Goal: Check status: Check status

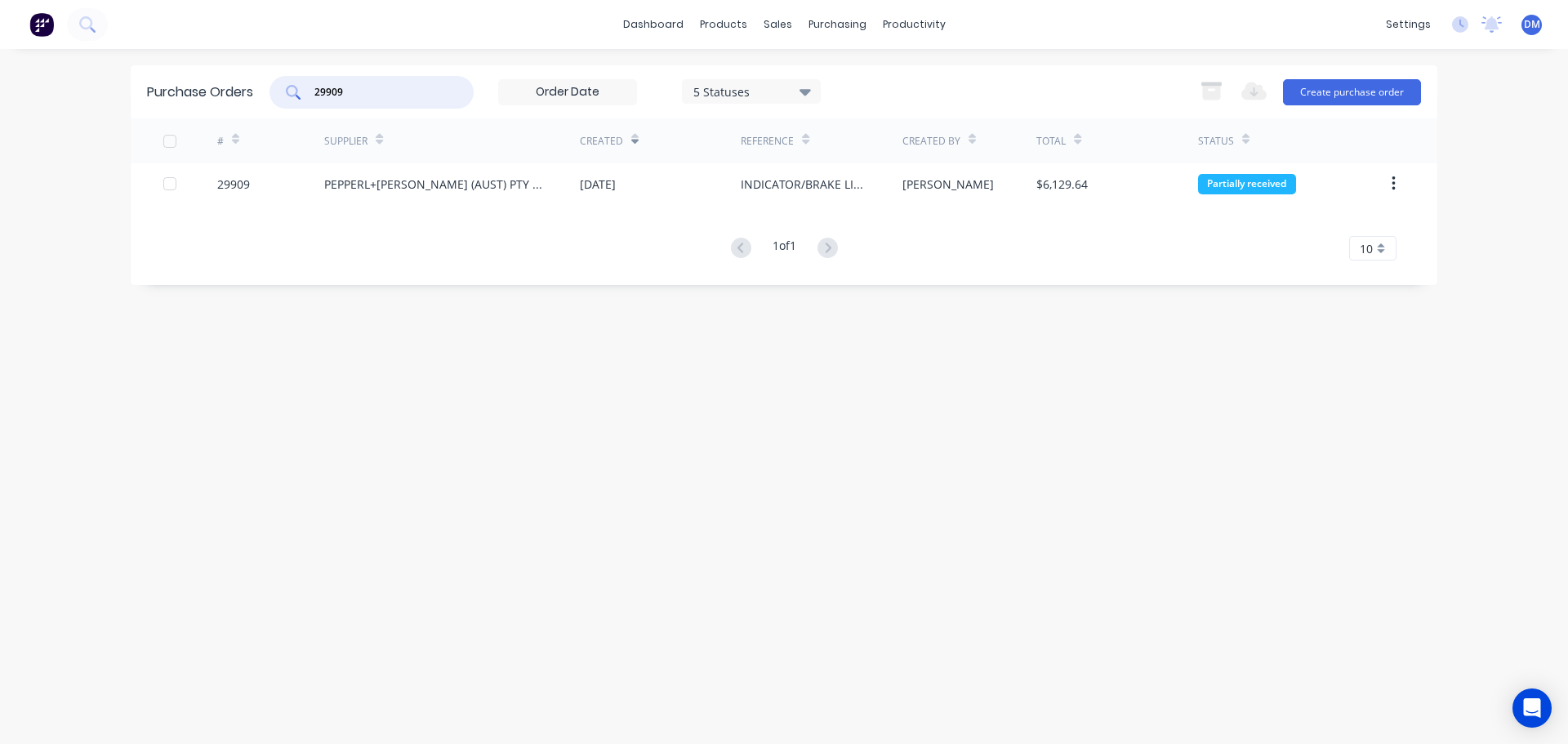
drag, startPoint x: 353, startPoint y: 97, endPoint x: 69, endPoint y: 102, distance: 284.0
click at [81, 101] on div "dashboard products sales purchasing productivity dashboard products Product Cat…" at bounding box center [784, 372] width 1568 height 744
type input "A"
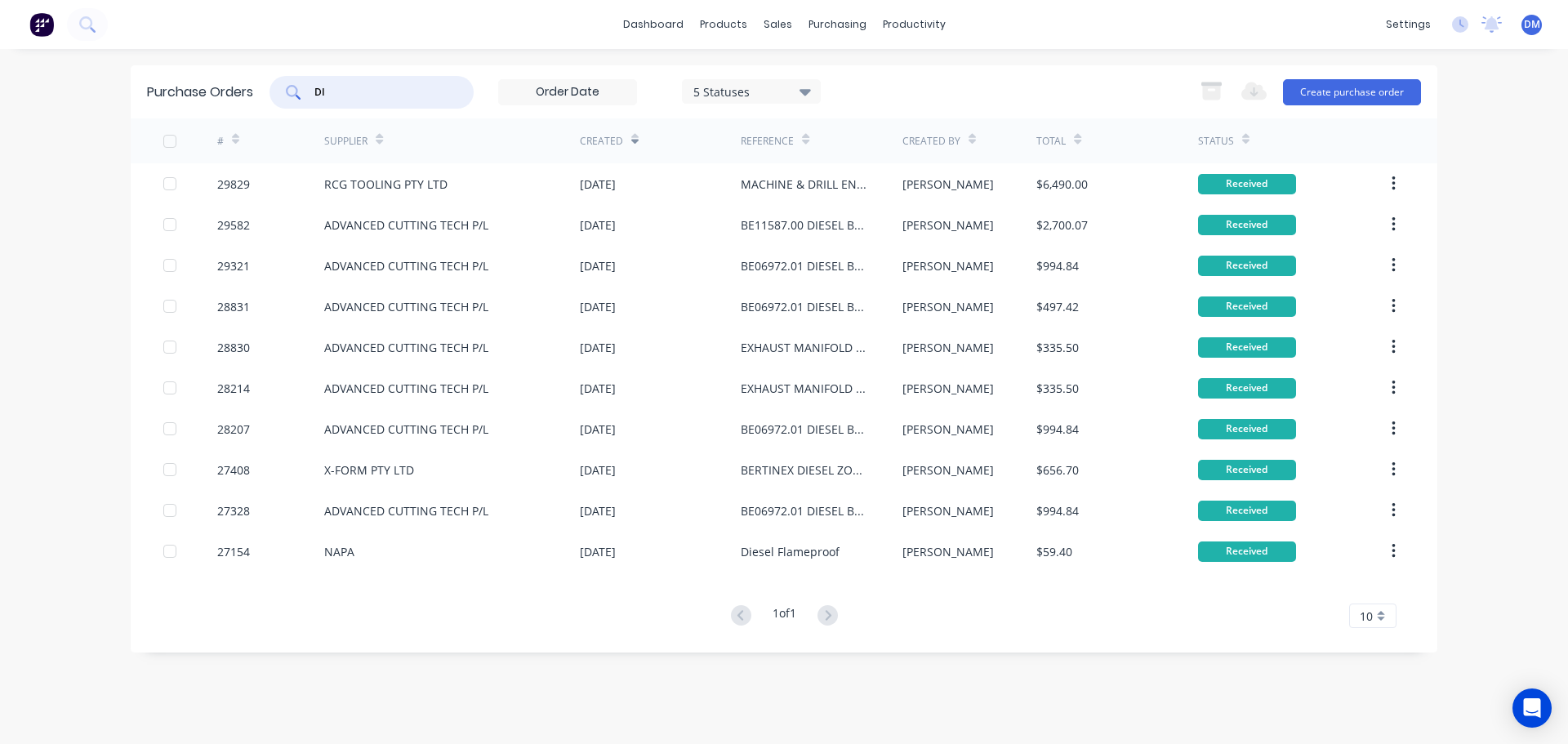
type input "D"
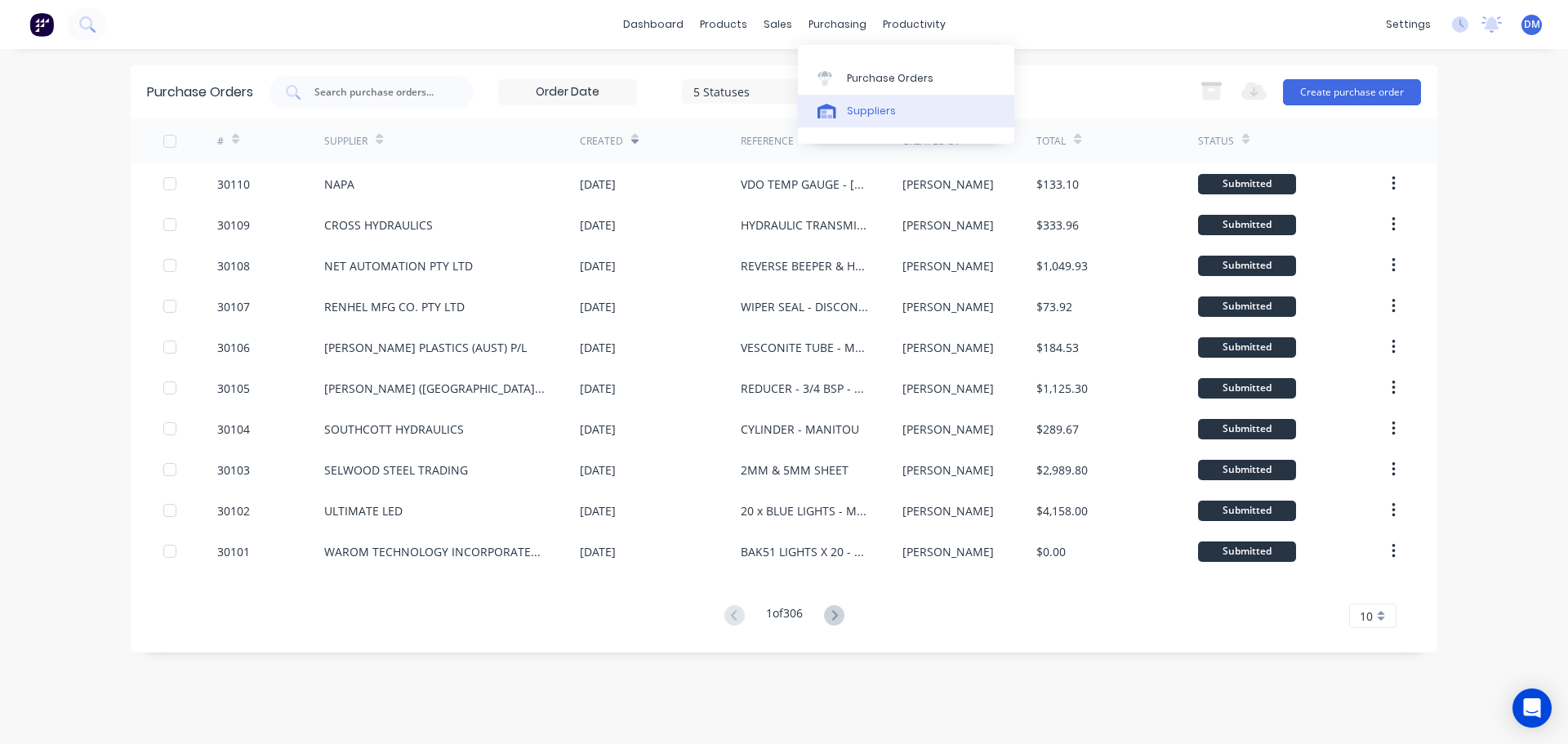
click at [875, 109] on div "Suppliers" at bounding box center [872, 110] width 49 height 14
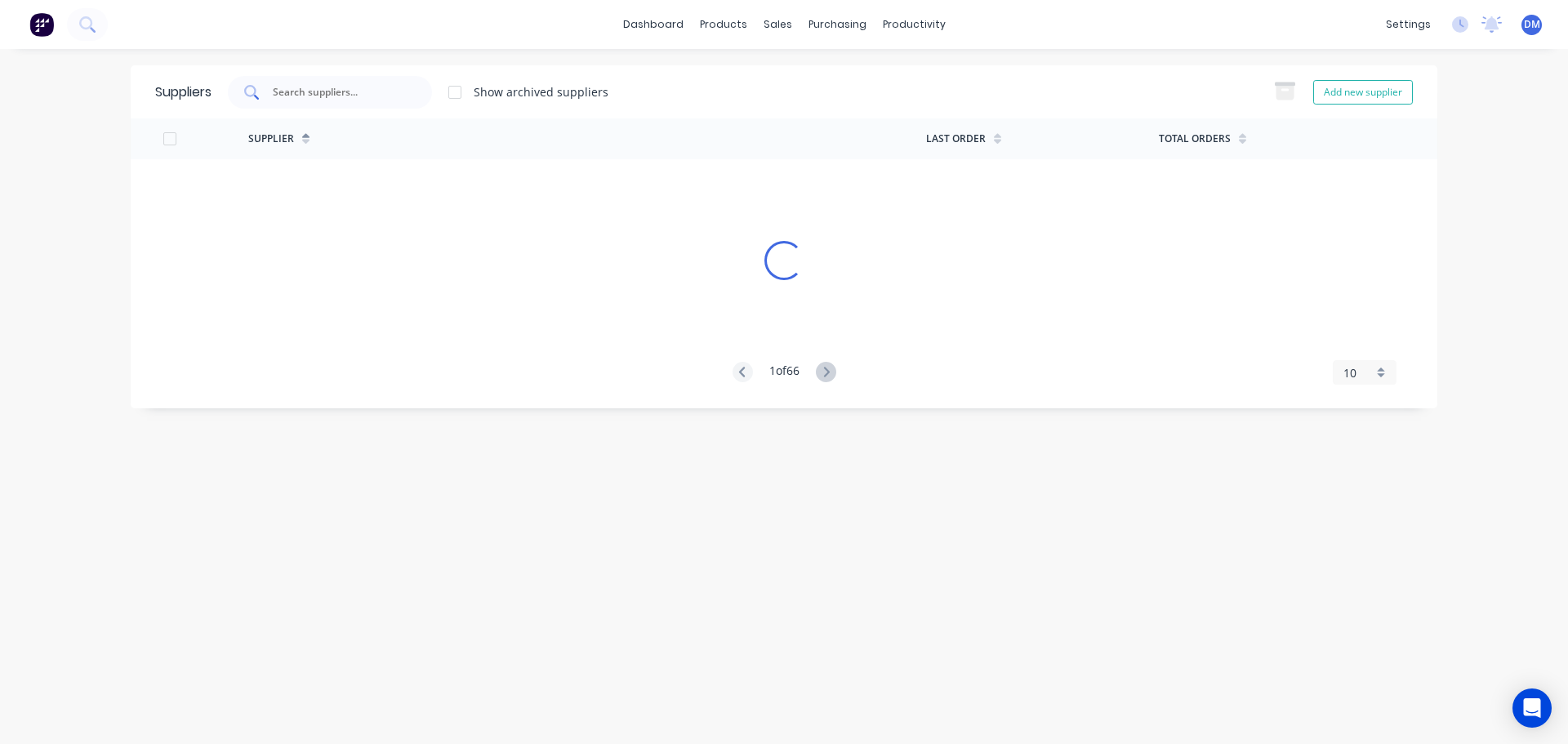
click at [315, 96] on input "text" at bounding box center [339, 92] width 136 height 16
type input "A"
type input "D"
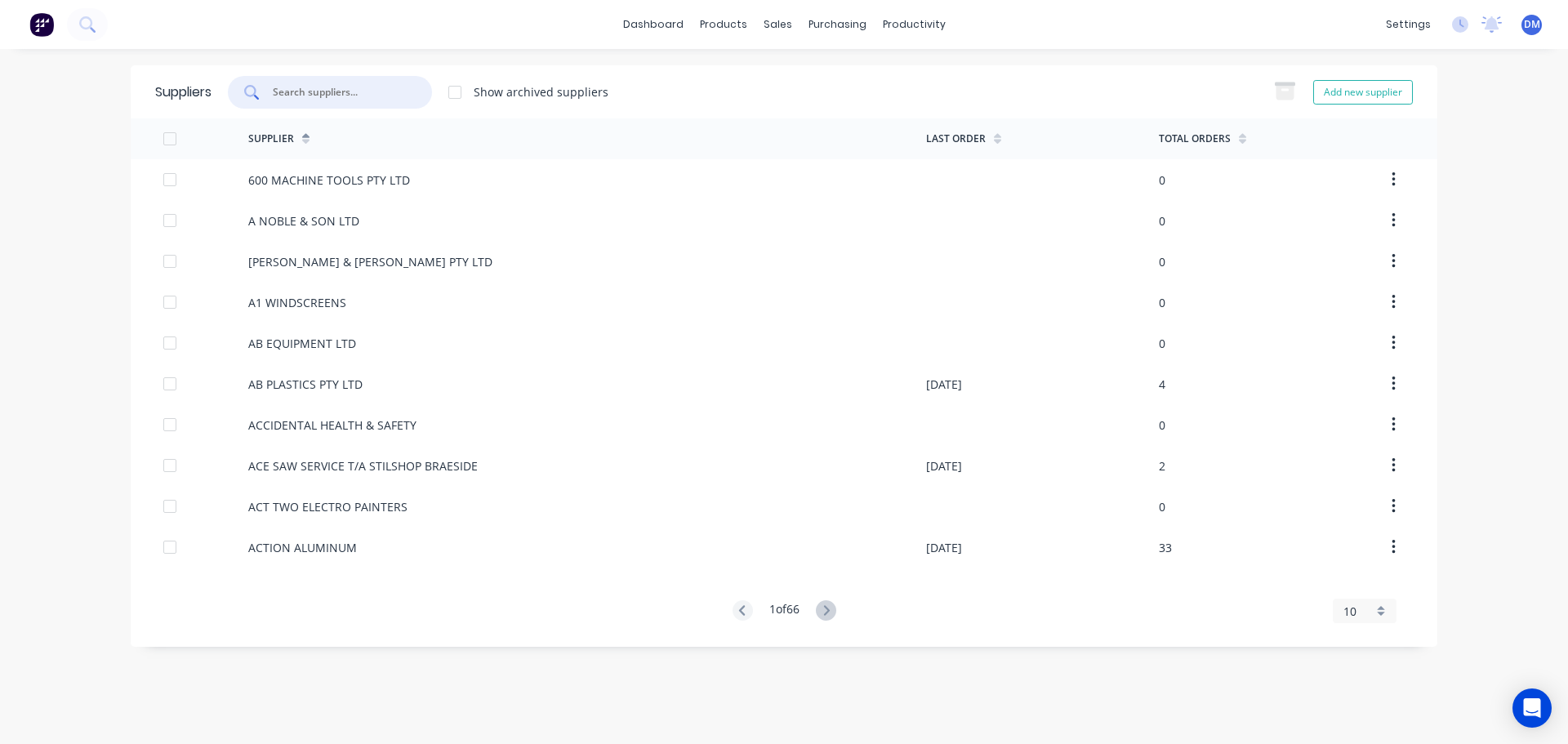
click at [54, 20] on button at bounding box center [42, 25] width 34 height 33
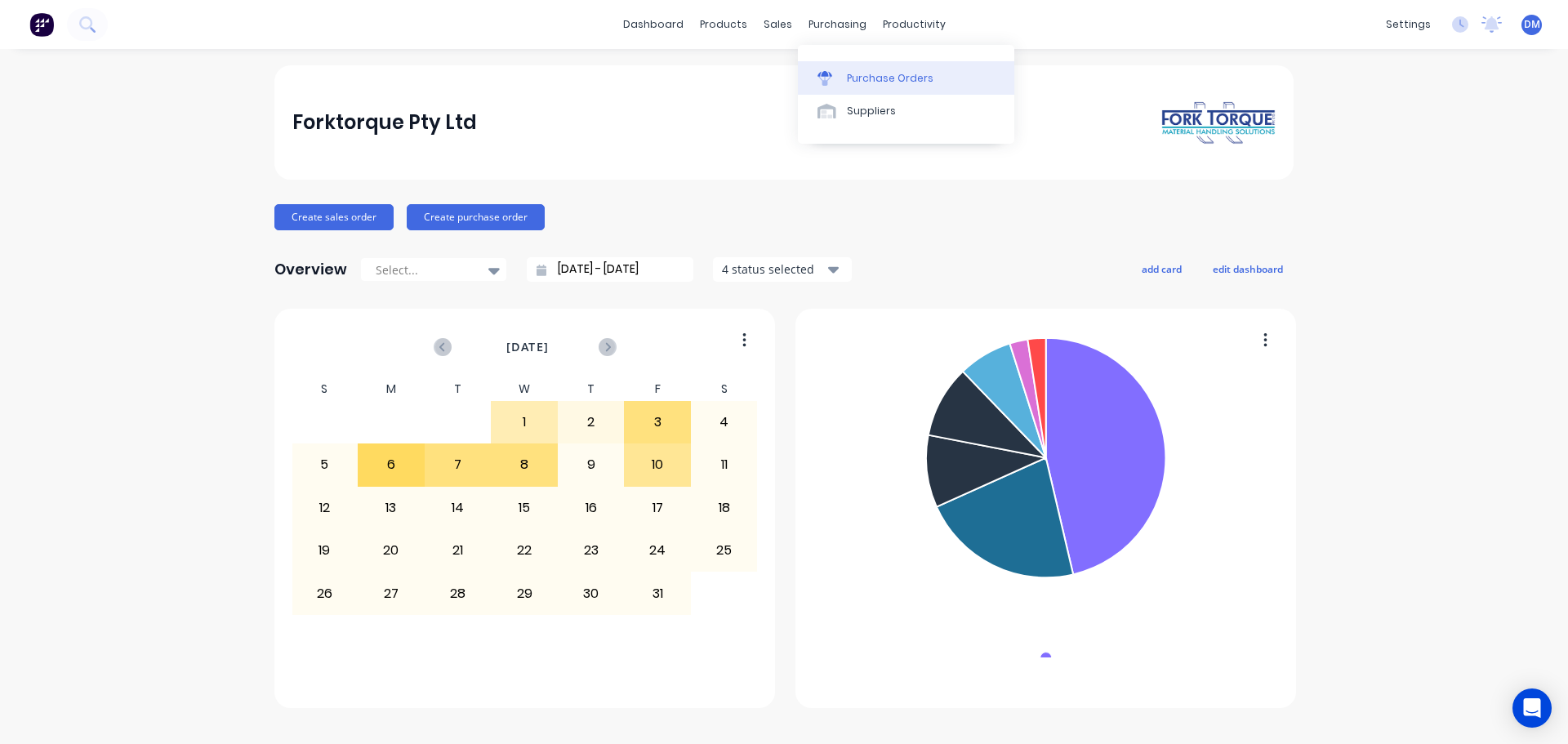
click at [865, 78] on div "Purchase Orders" at bounding box center [890, 78] width 86 height 14
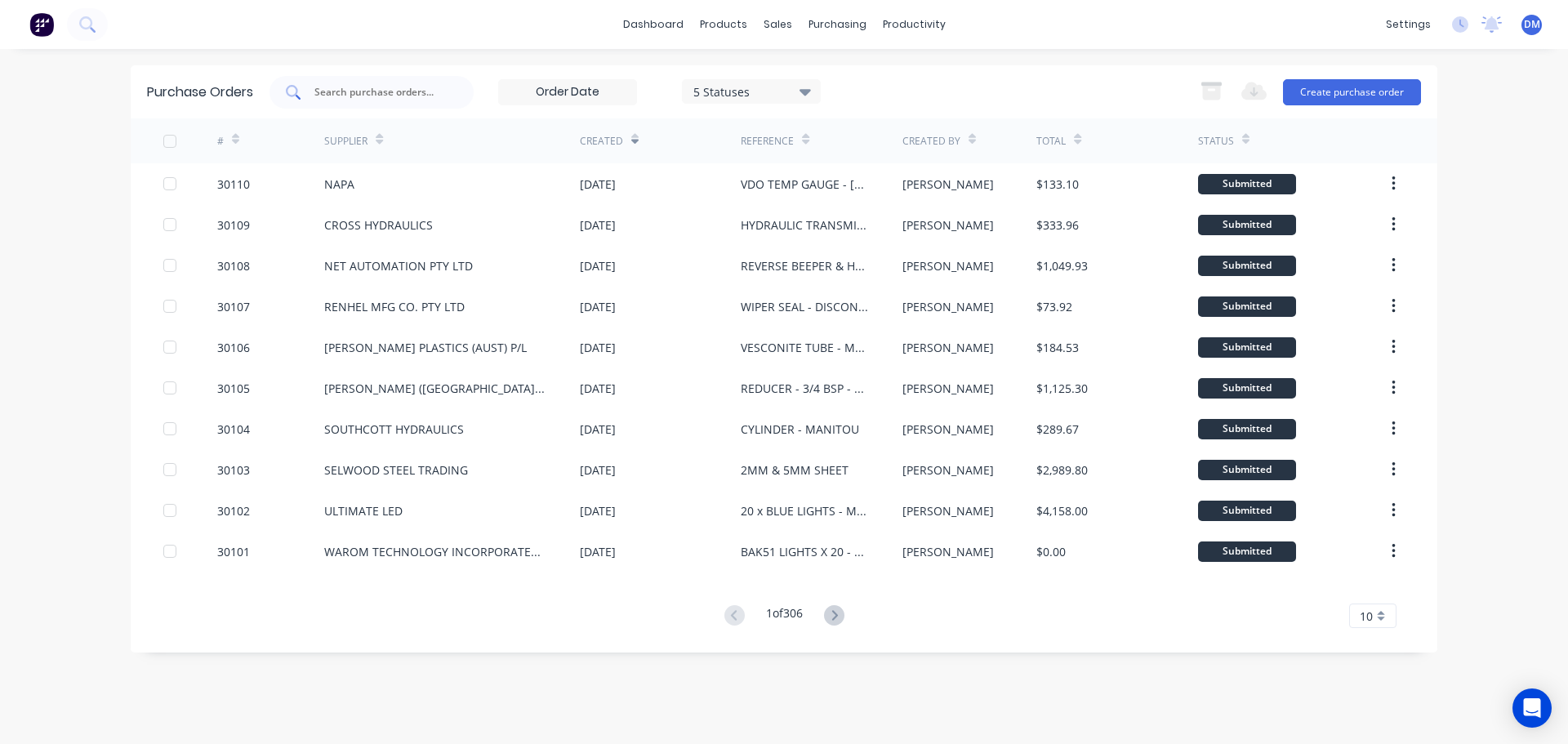
click at [392, 94] on input "text" at bounding box center [381, 92] width 136 height 16
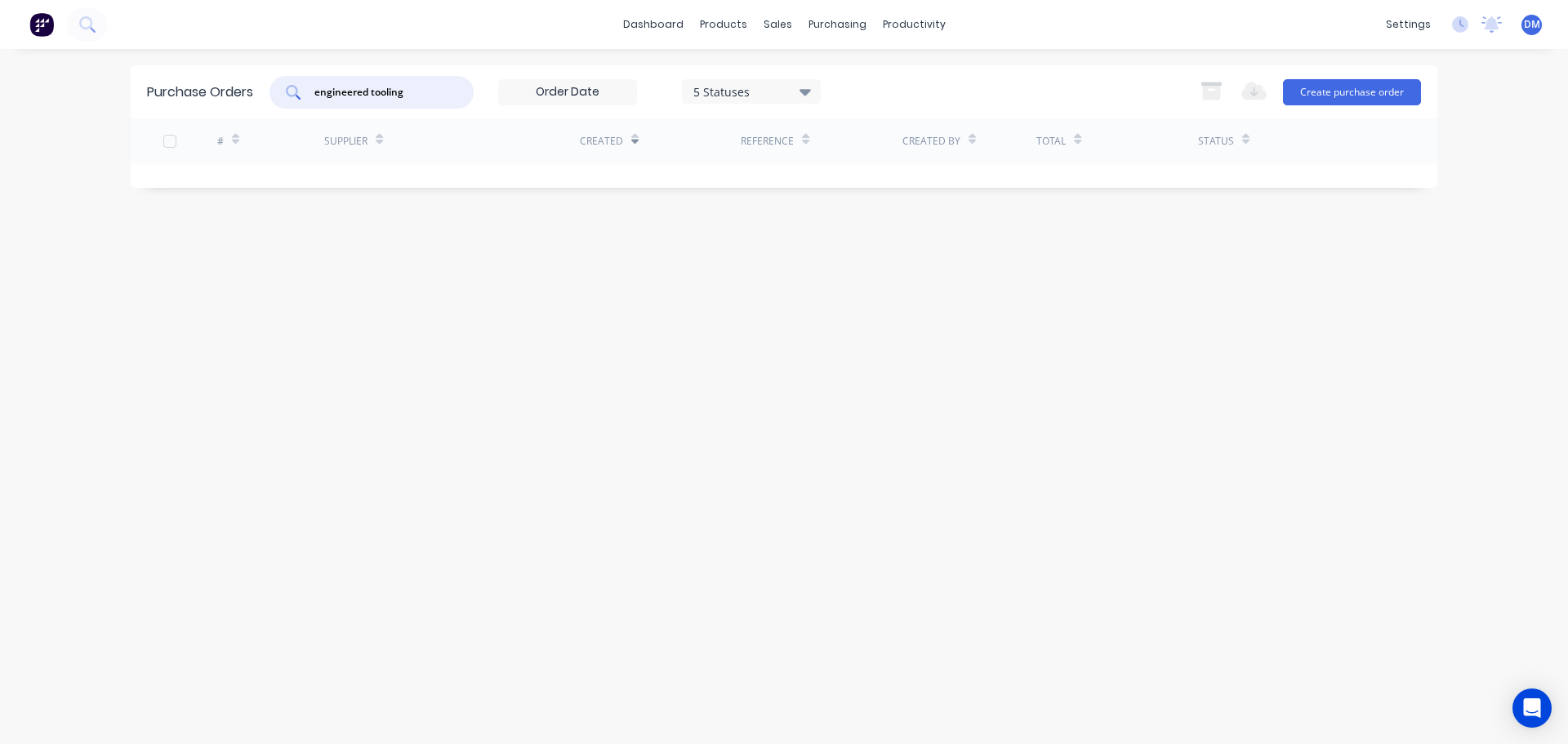
drag, startPoint x: 109, startPoint y: 95, endPoint x: -114, endPoint y: 131, distance: 225.9
click at [0, 131] on html "dashboard products sales purchasing productivity dashboard products Product Cat…" at bounding box center [784, 372] width 1568 height 744
type input "australian stainless"
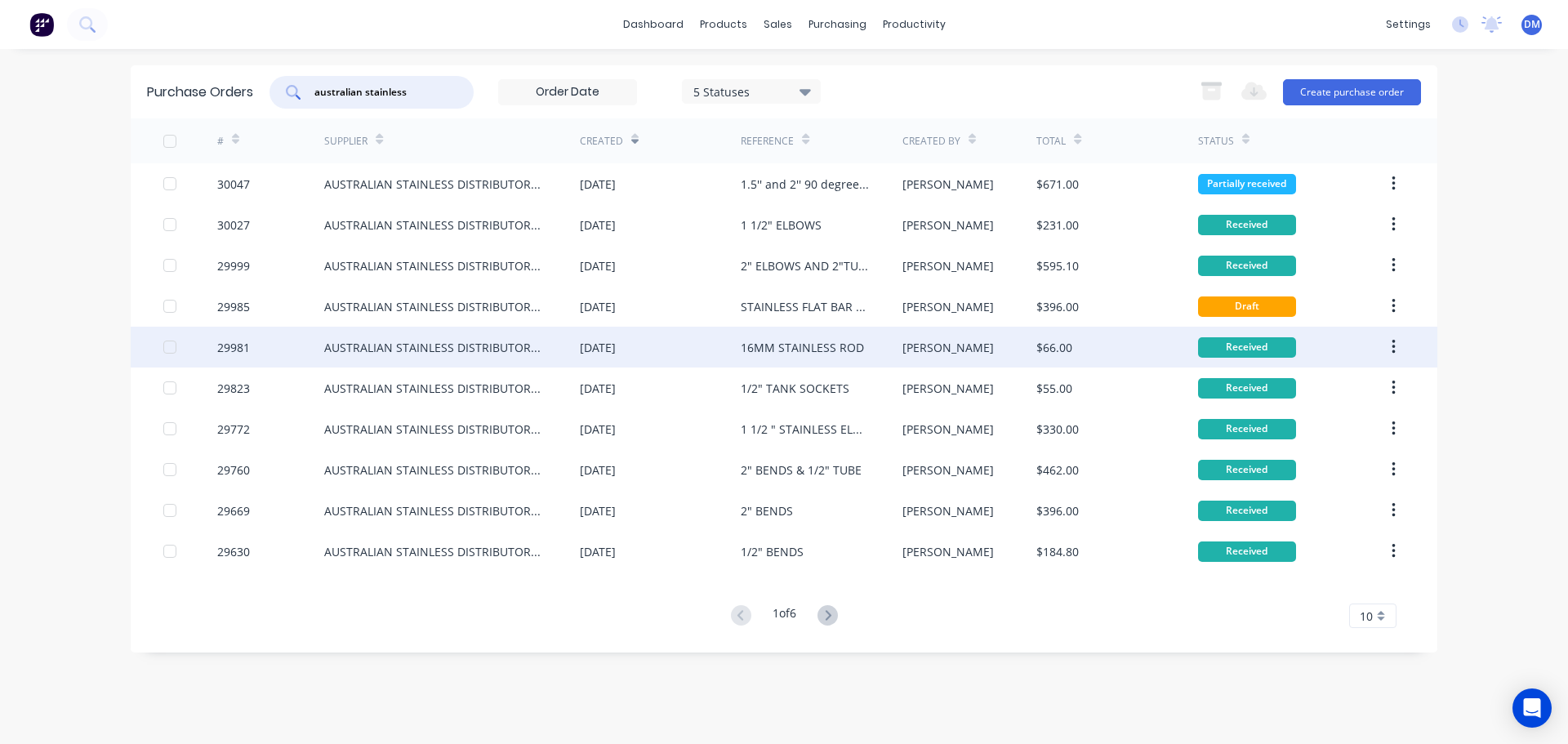
click at [602, 350] on div "[DATE]" at bounding box center [598, 348] width 36 height 17
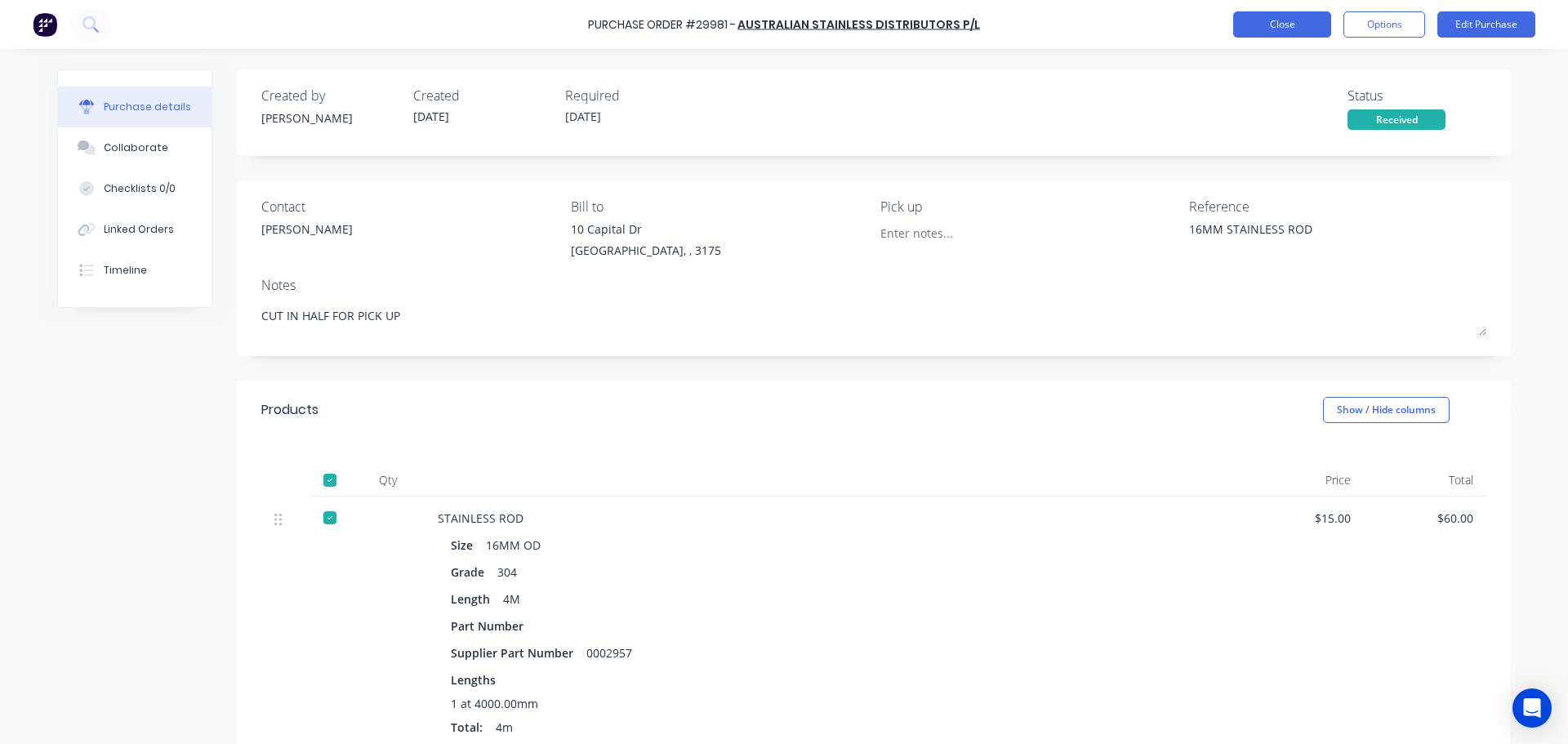
click at [1269, 31] on button "Close" at bounding box center [1282, 24] width 98 height 26
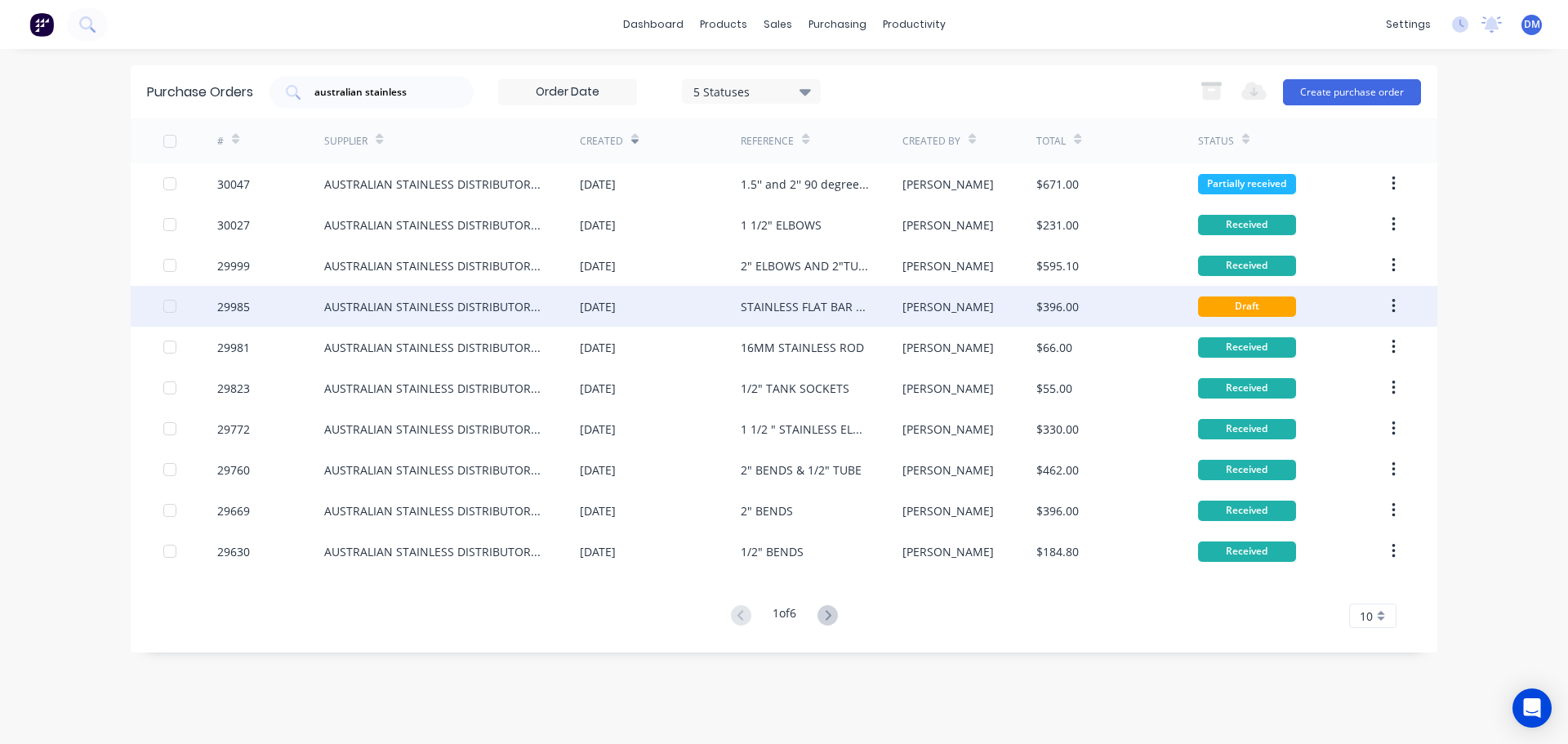
click at [837, 300] on div "STAINLESS FLAT BAR AND TUBE" at bounding box center [804, 306] width 128 height 17
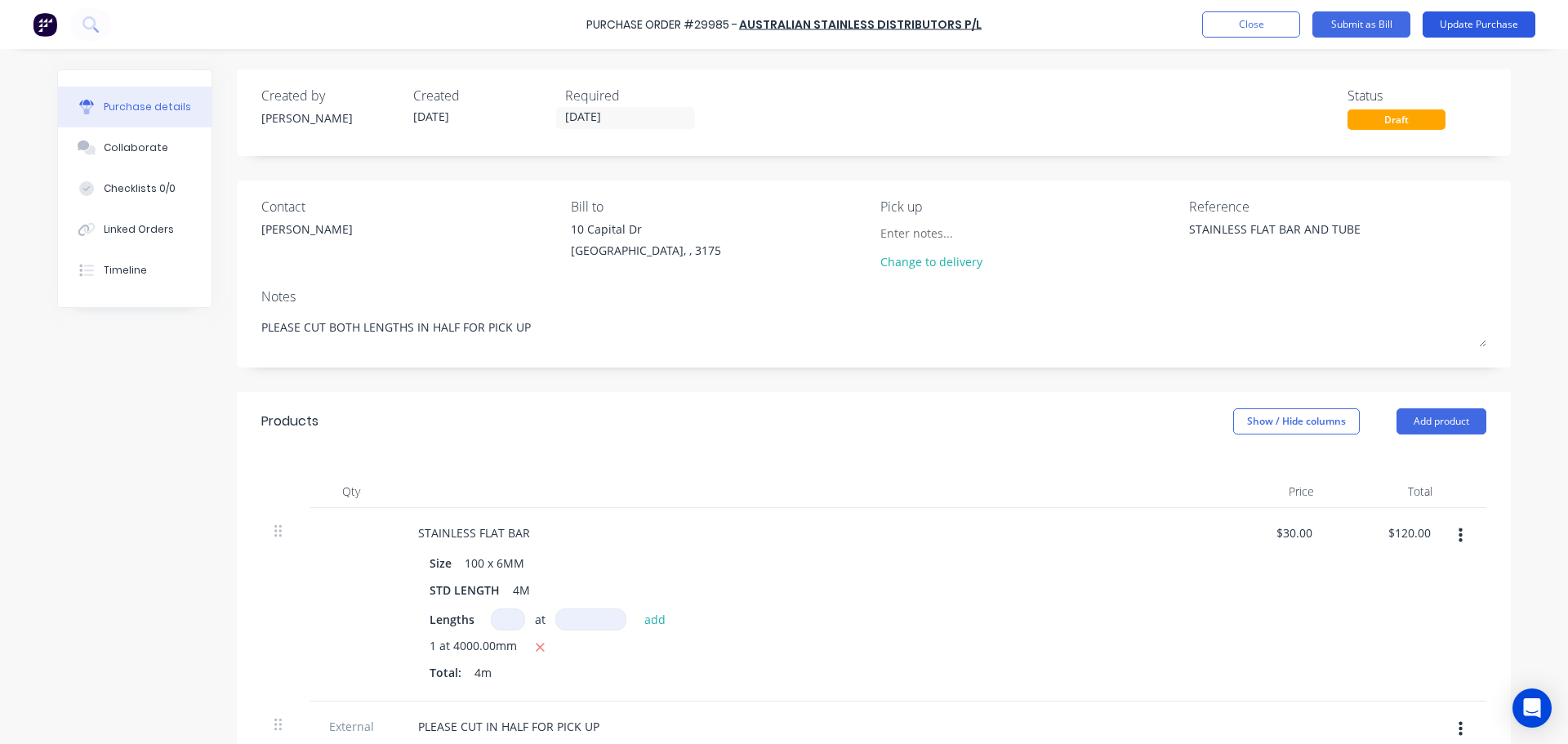
click at [1447, 18] on button "Update Purchase" at bounding box center [1478, 24] width 113 height 26
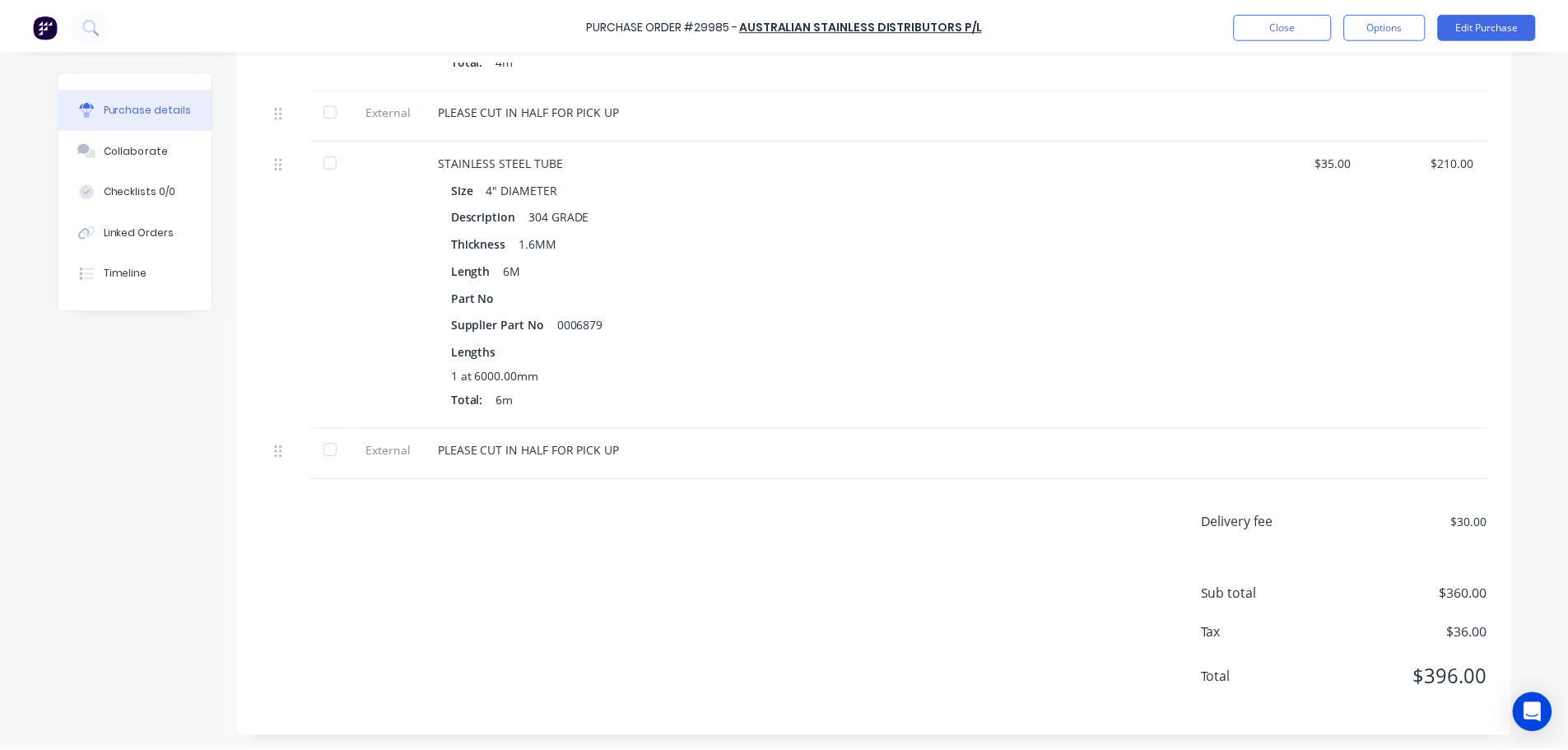
scroll to position [596, 0]
click at [1487, 20] on button "Edit Purchase" at bounding box center [1499, 24] width 99 height 27
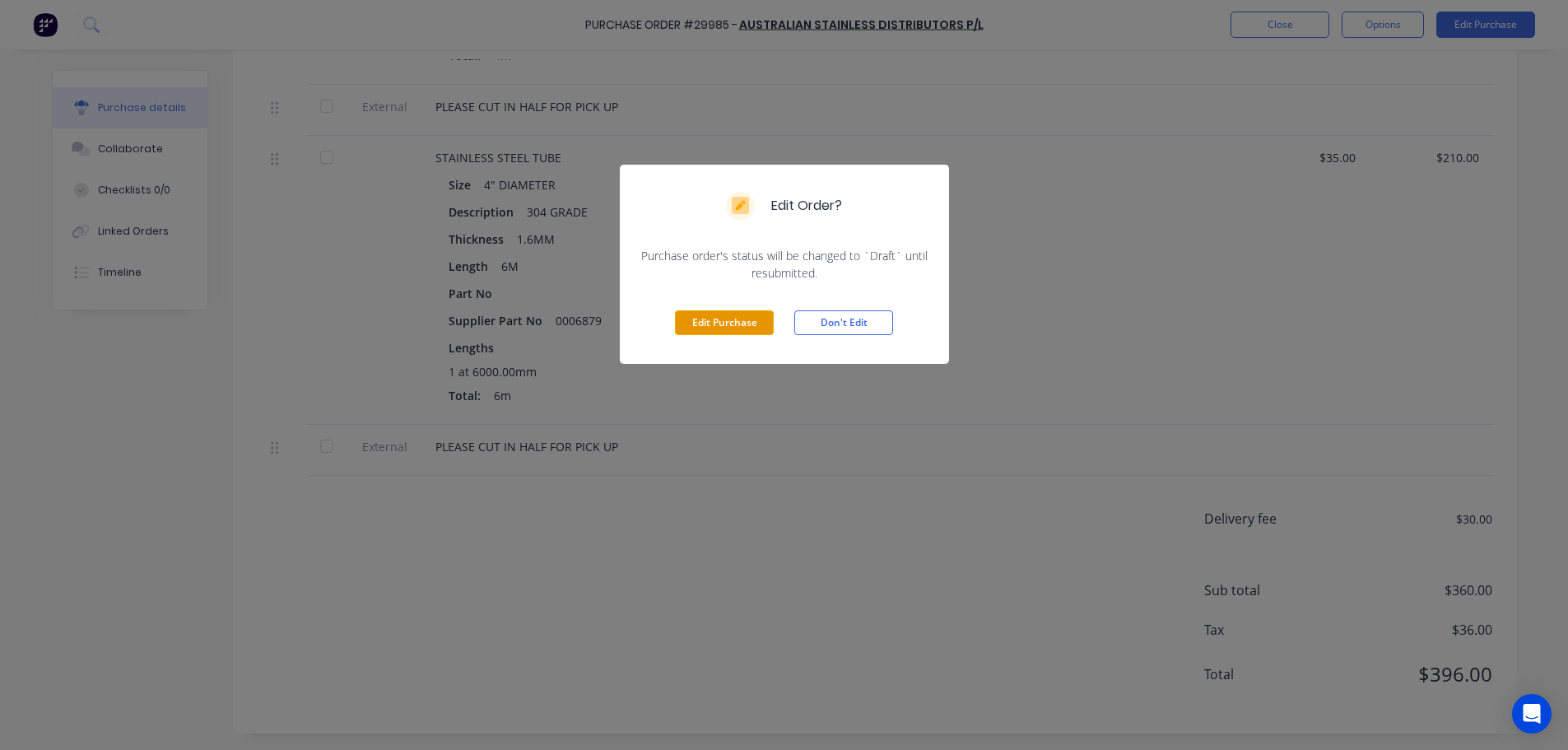
click at [717, 327] on button "Edit Purchase" at bounding box center [725, 322] width 99 height 25
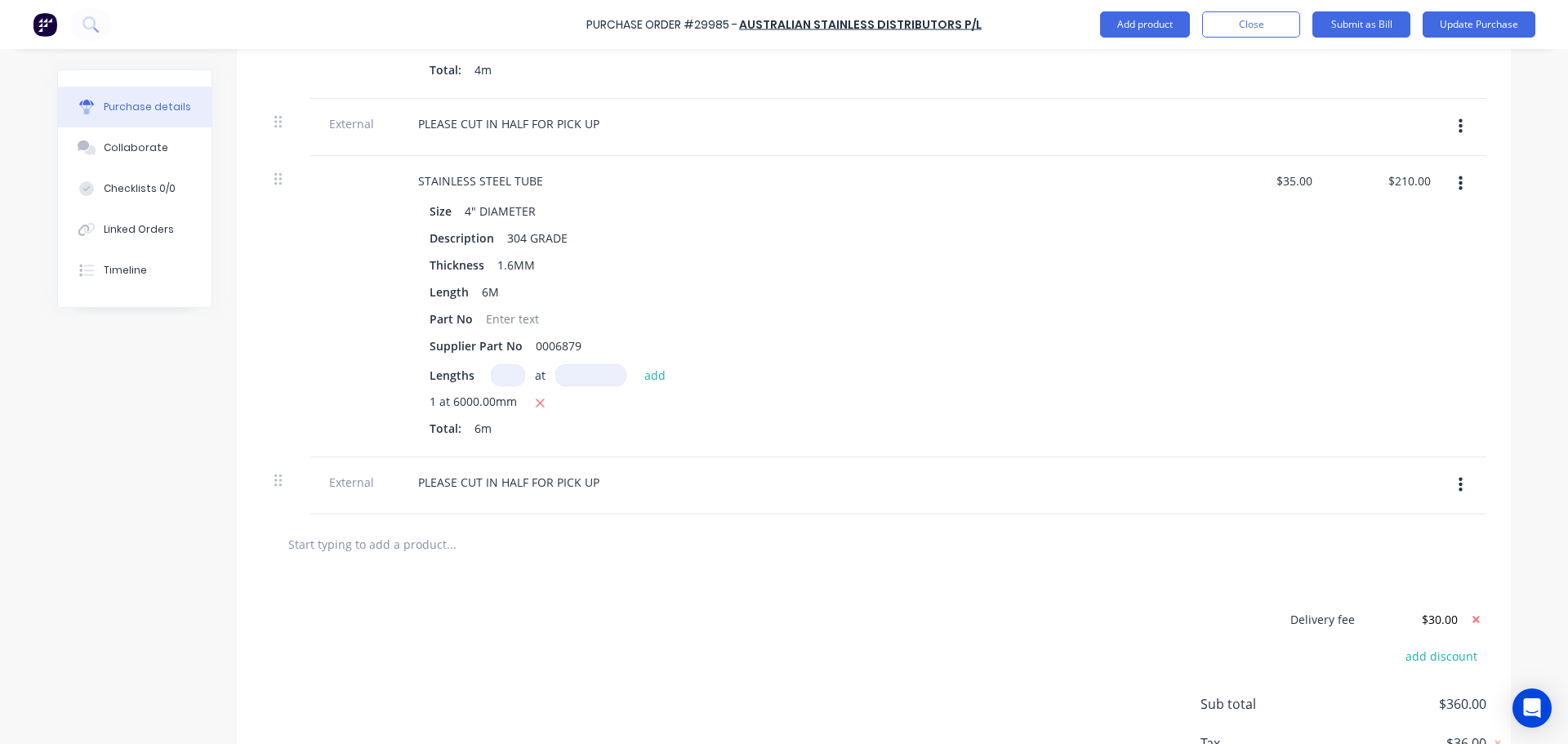
scroll to position [721, 0]
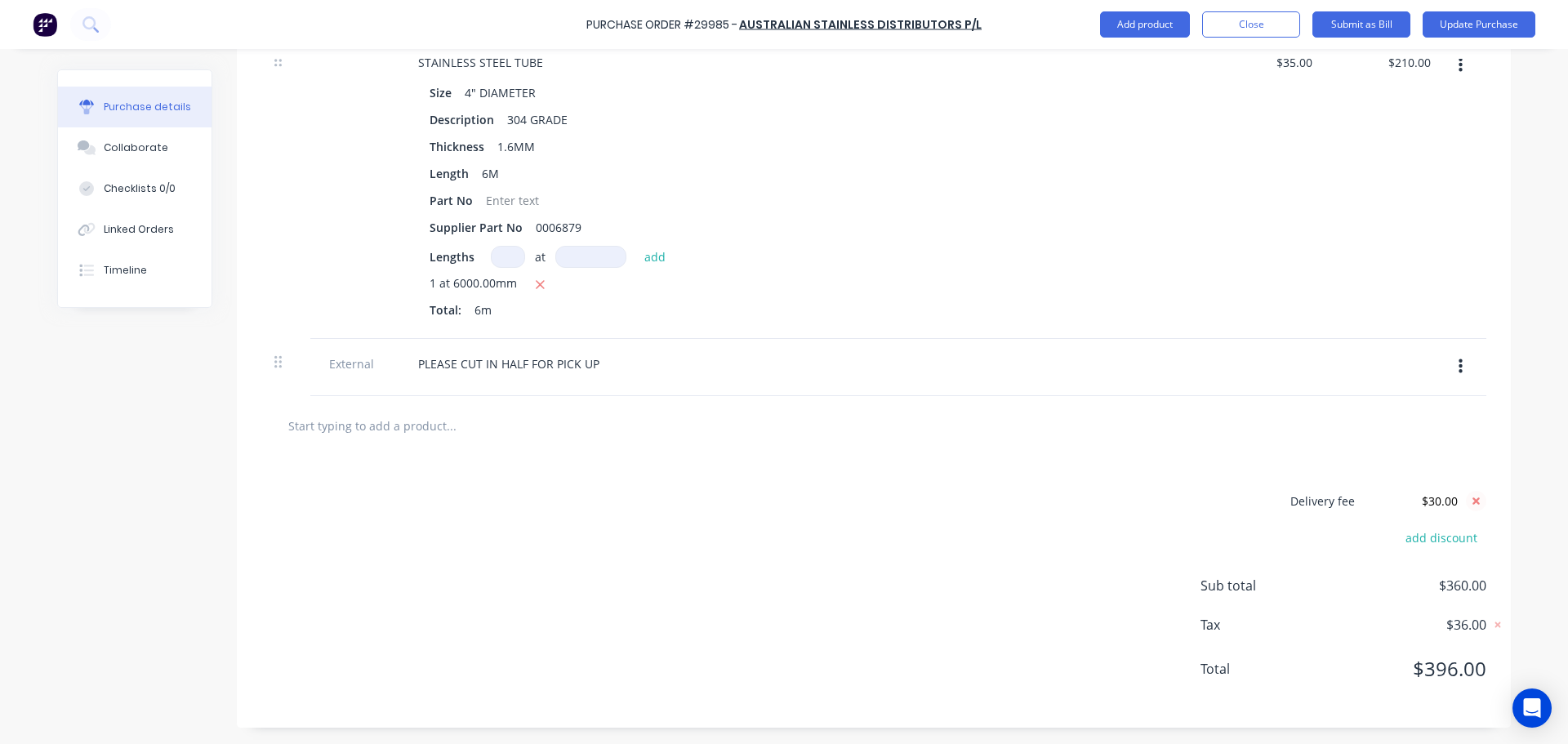
click at [1470, 498] on icon at bounding box center [1476, 501] width 20 height 20
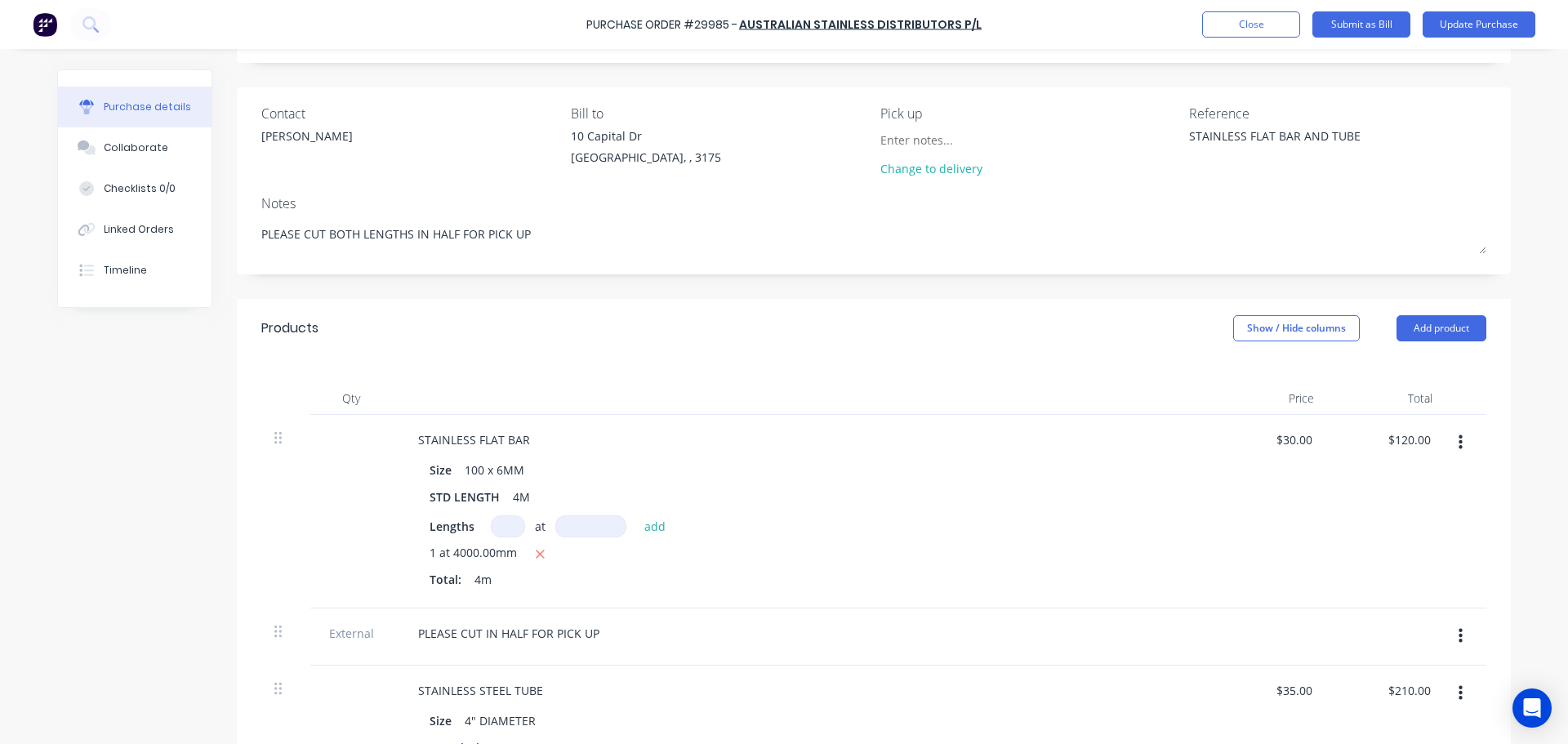
scroll to position [64, 0]
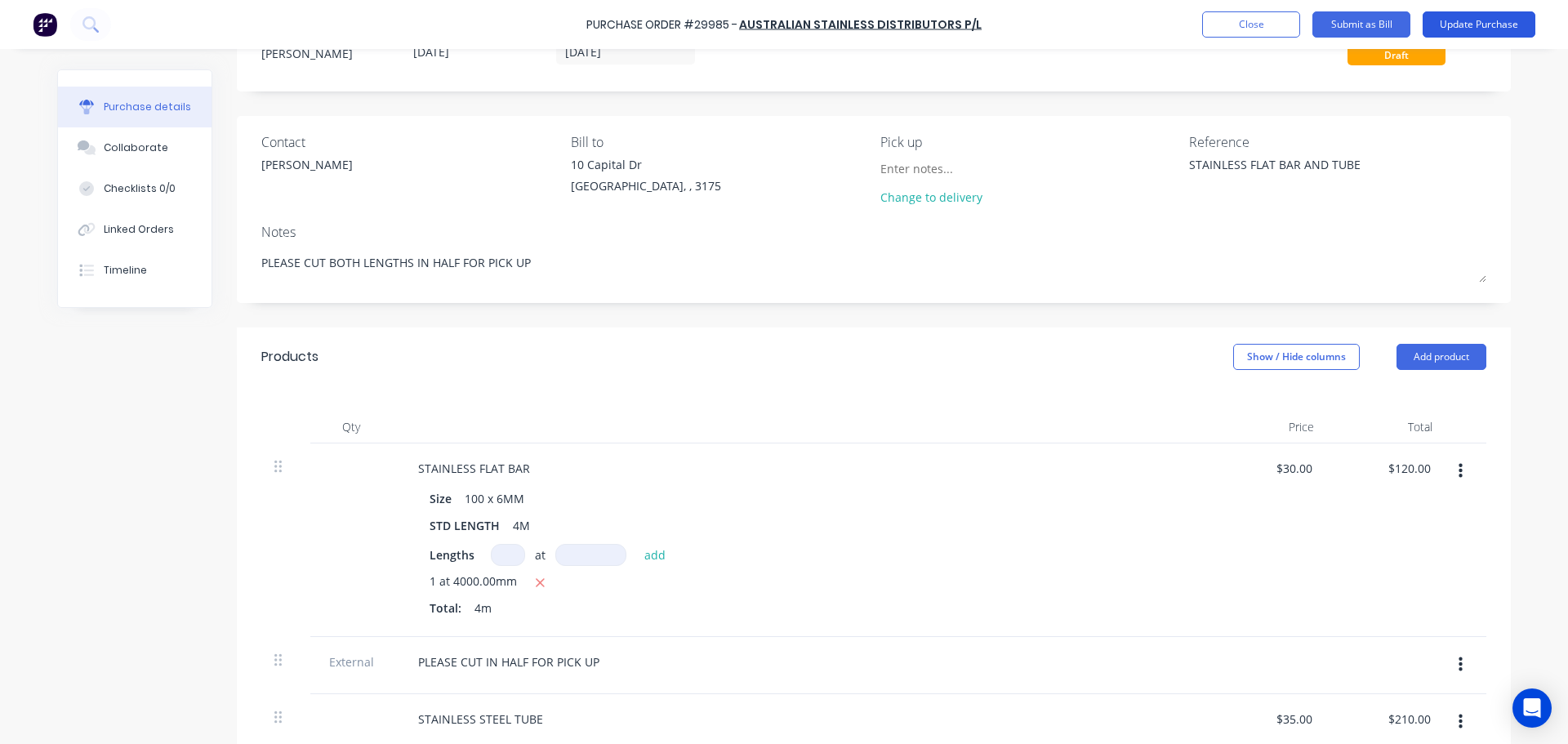
click at [1484, 20] on button "Update Purchase" at bounding box center [1478, 24] width 113 height 26
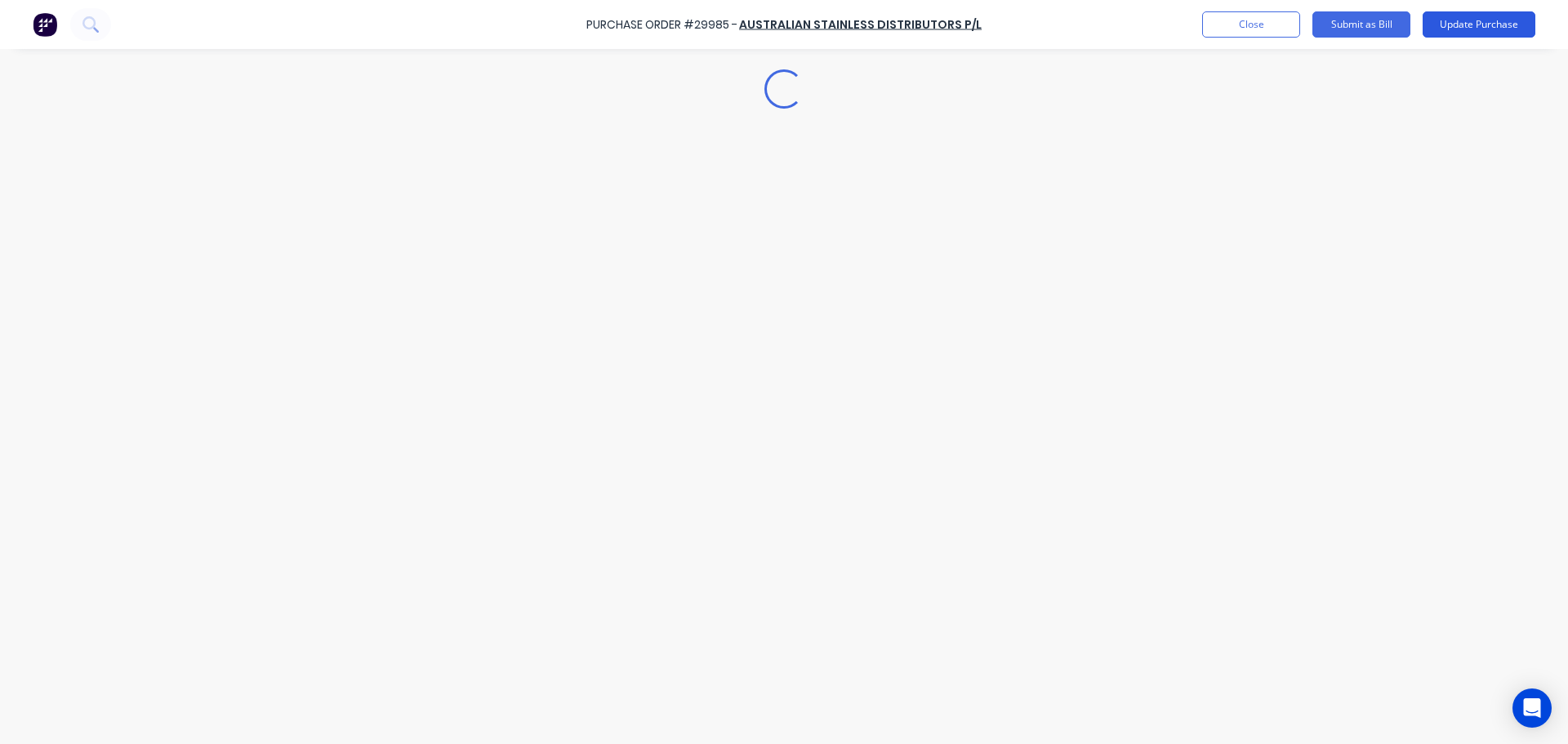
scroll to position [0, 0]
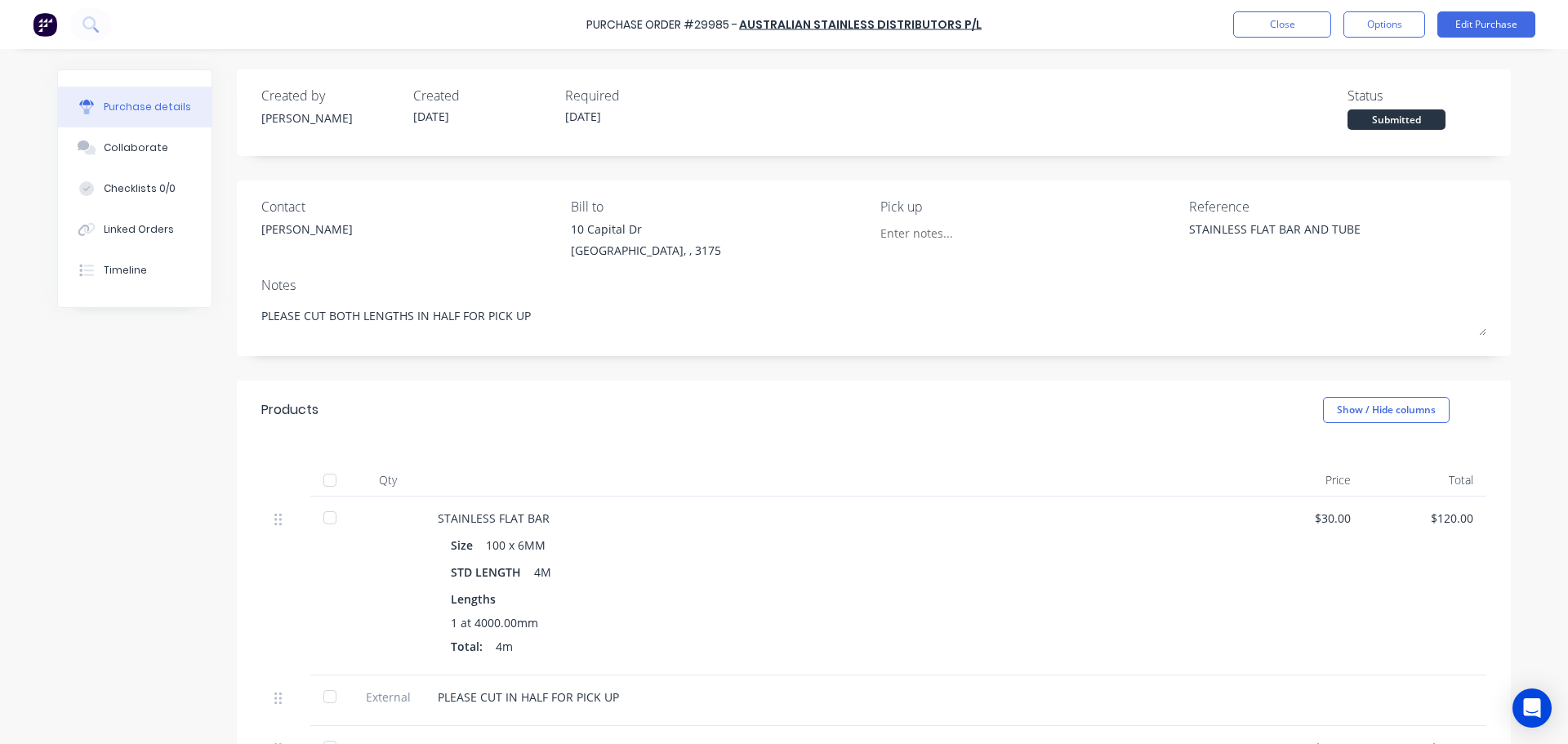
drag, startPoint x: 319, startPoint y: 481, endPoint x: 572, endPoint y: 471, distance: 253.2
click at [320, 481] on div at bounding box center [330, 480] width 33 height 33
type textarea "x"
click at [1289, 24] on button "Close" at bounding box center [1282, 24] width 98 height 26
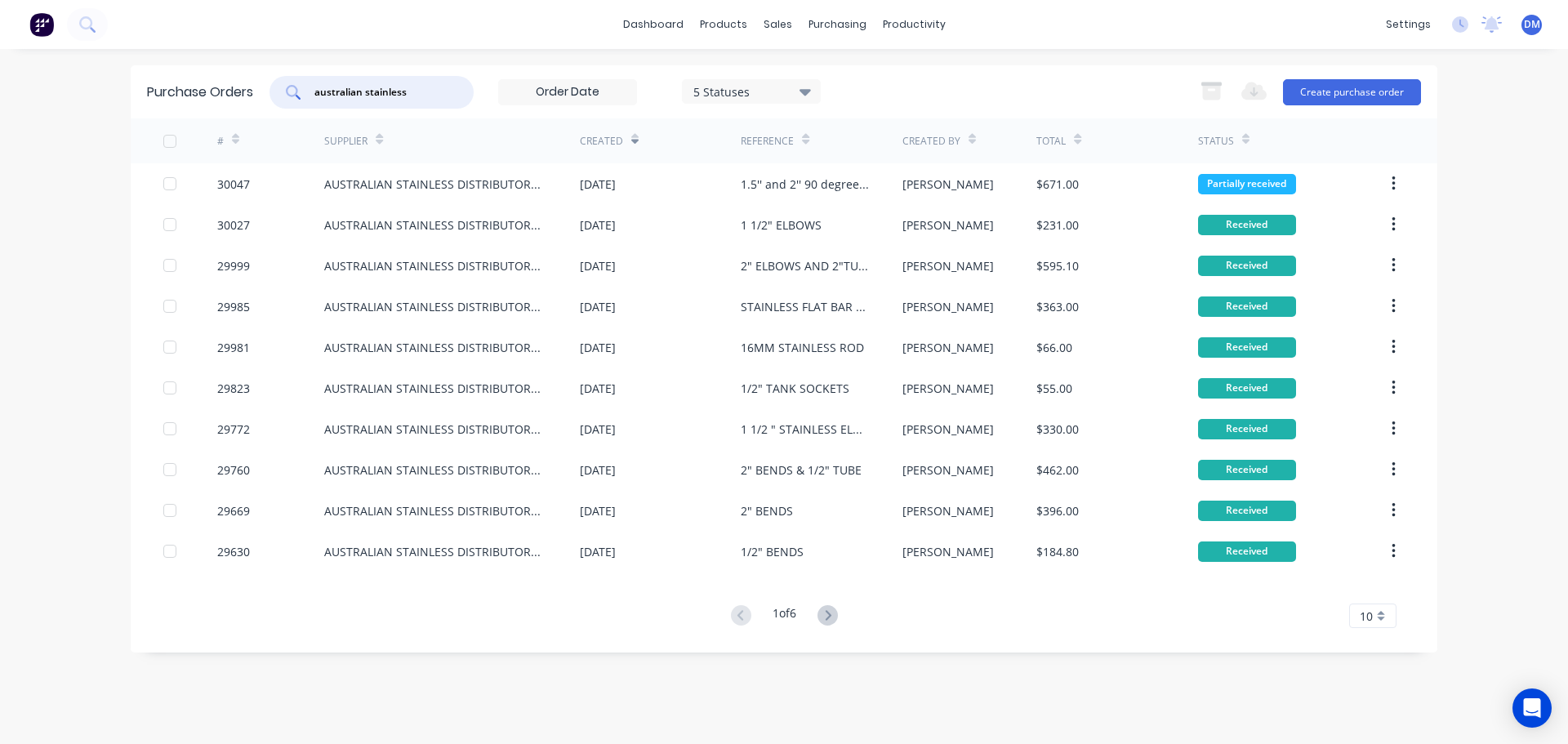
drag, startPoint x: 430, startPoint y: 86, endPoint x: -126, endPoint y: 174, distance: 562.9
click at [0, 174] on html "dashboard products sales purchasing productivity dashboard products Product Cat…" at bounding box center [784, 372] width 1568 height 744
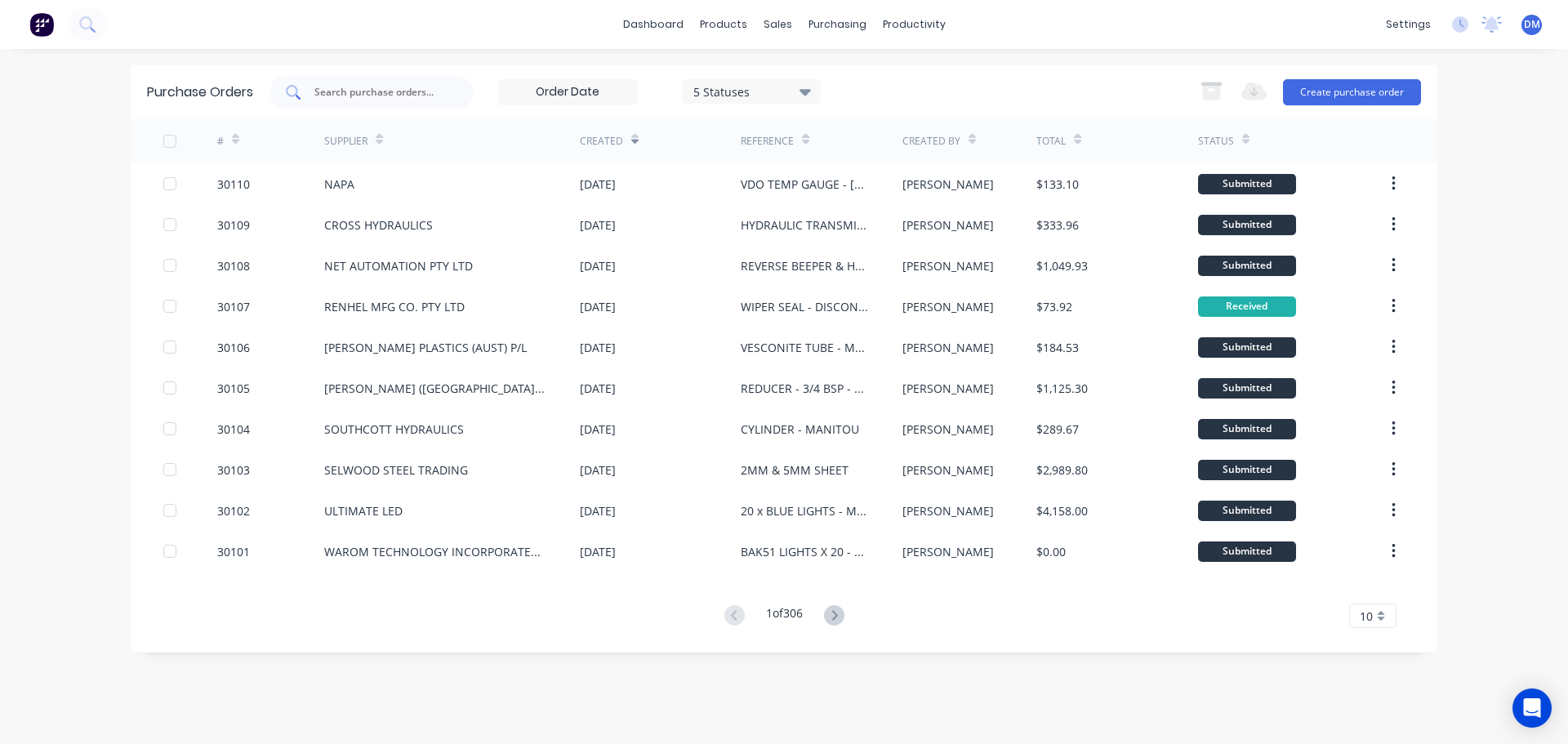
click at [398, 81] on div at bounding box center [371, 92] width 204 height 33
type input "29944"
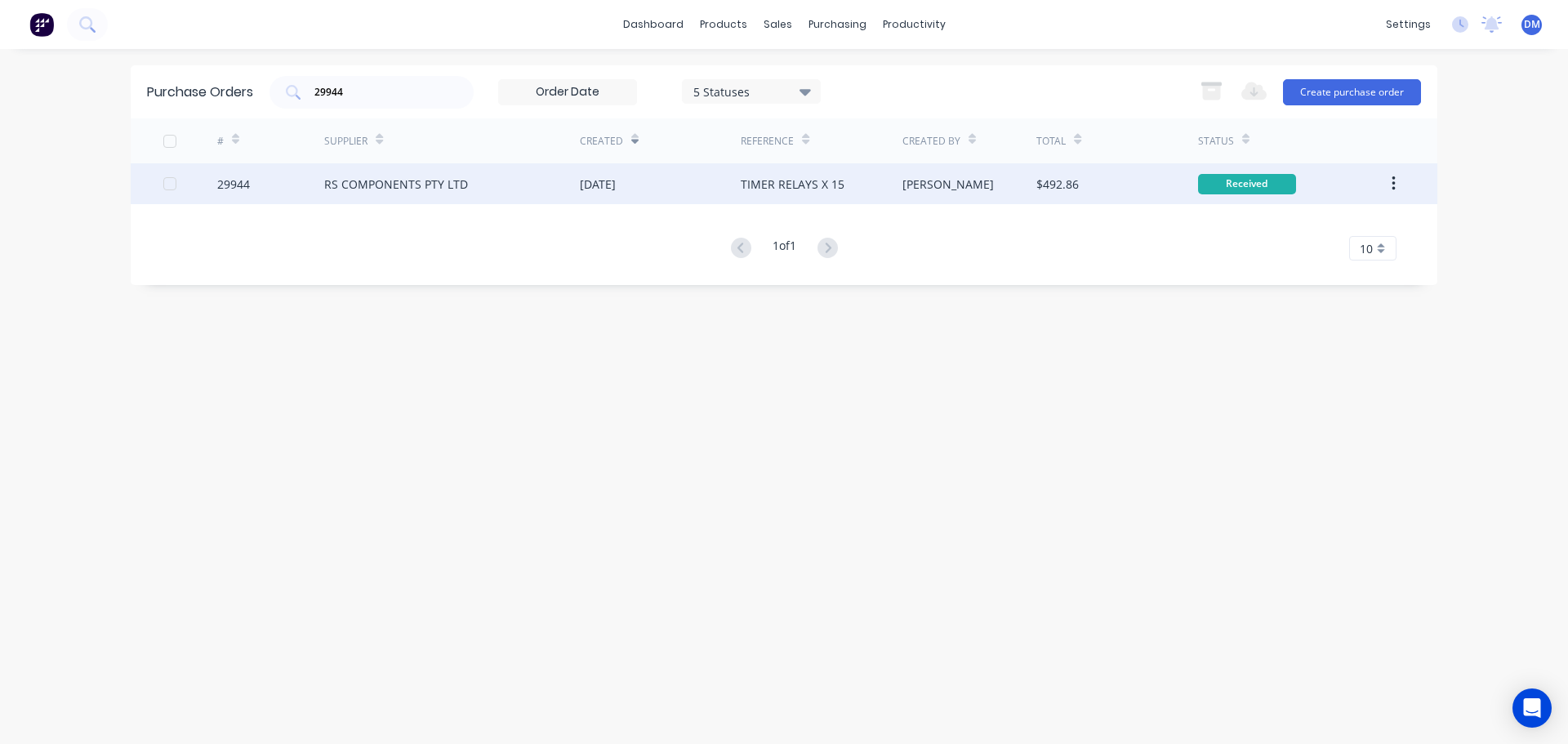
click at [616, 184] on div "[DATE]" at bounding box center [598, 184] width 36 height 17
type textarea "x"
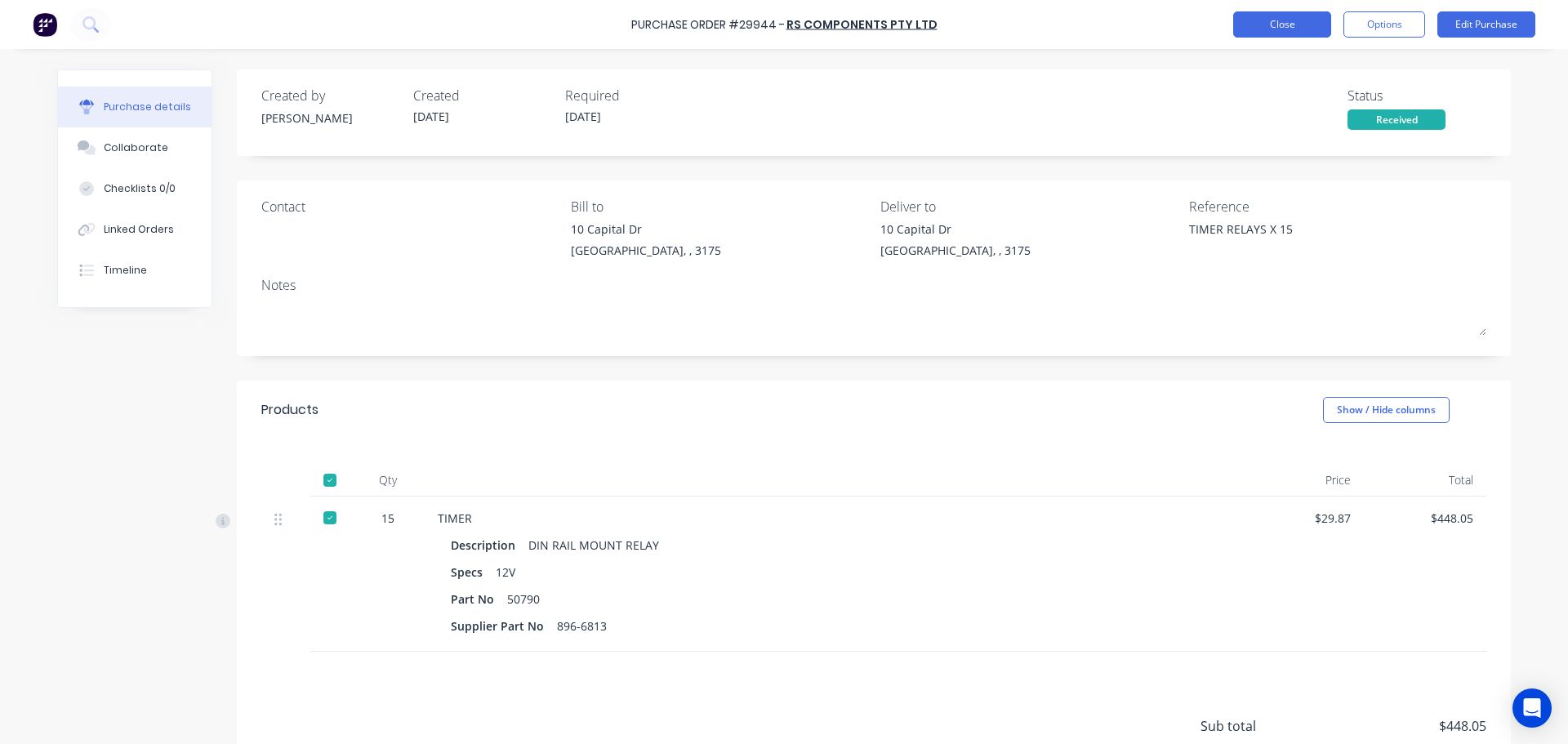
click at [1267, 19] on button "Close" at bounding box center [1282, 24] width 98 height 26
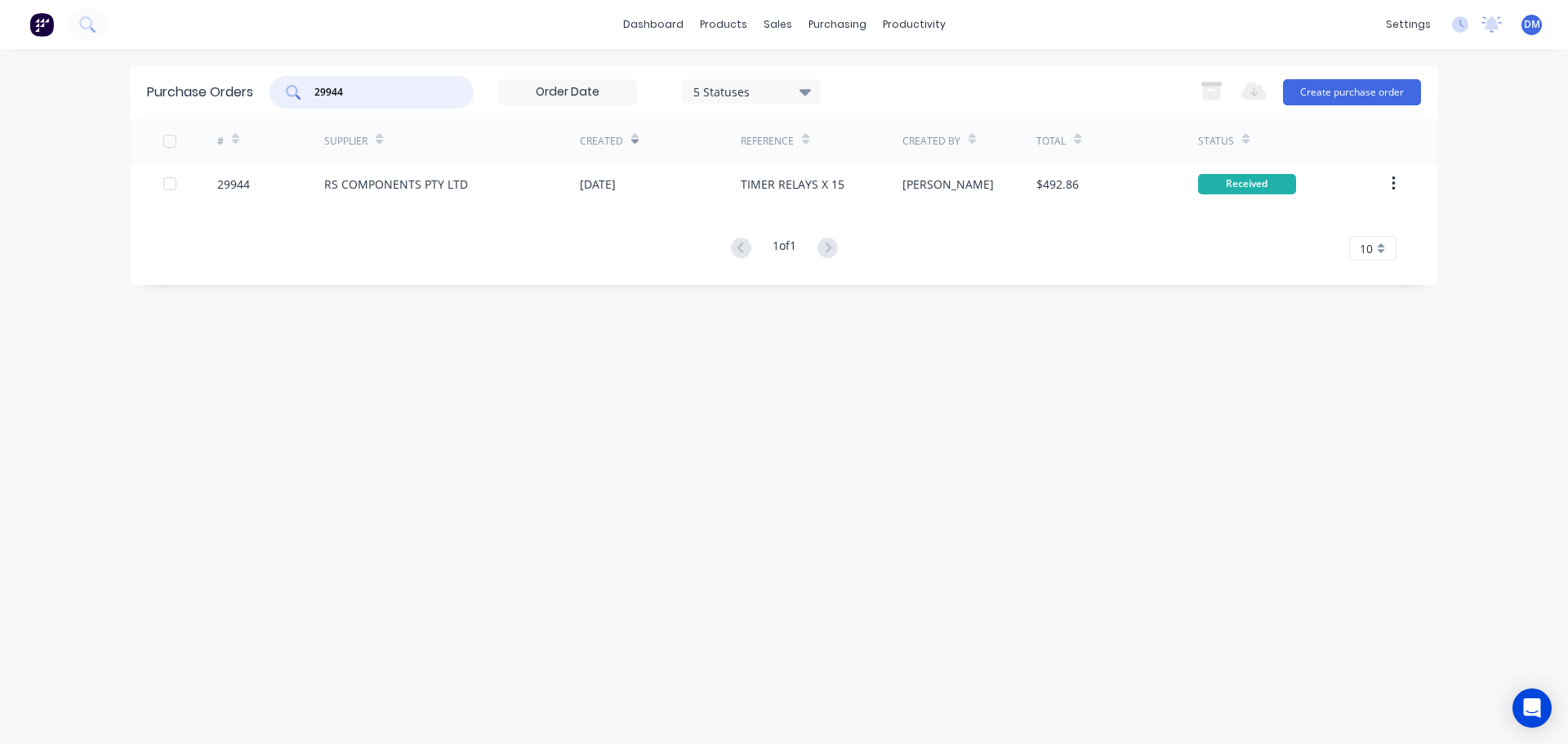
drag, startPoint x: 269, startPoint y: 80, endPoint x: 119, endPoint y: 59, distance: 151.5
click at [129, 57] on div "dashboard products sales purchasing productivity dashboard products Product Cat…" at bounding box center [784, 372] width 1568 height 744
type input "29939"
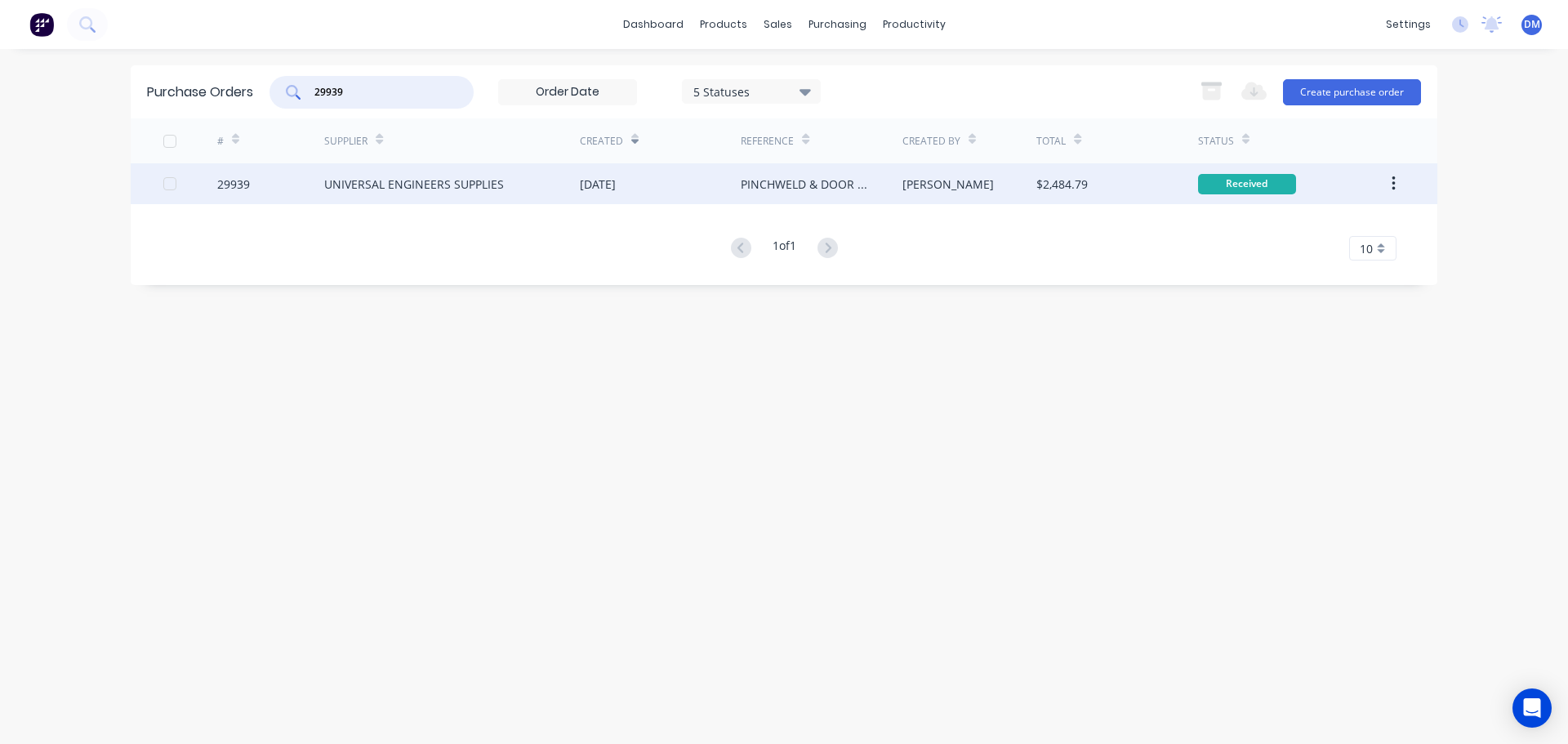
click at [616, 187] on div "[DATE]" at bounding box center [598, 184] width 36 height 17
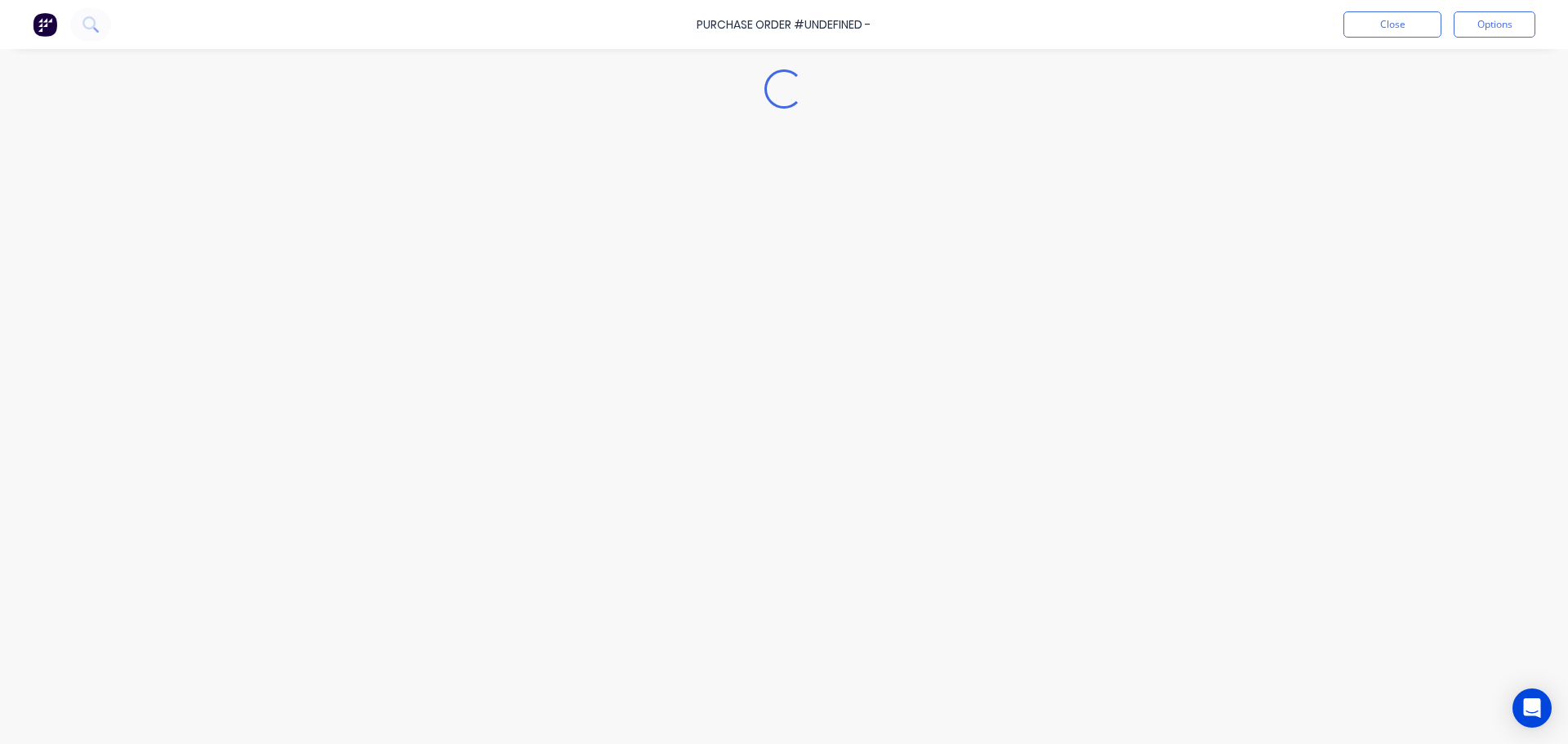
type textarea "x"
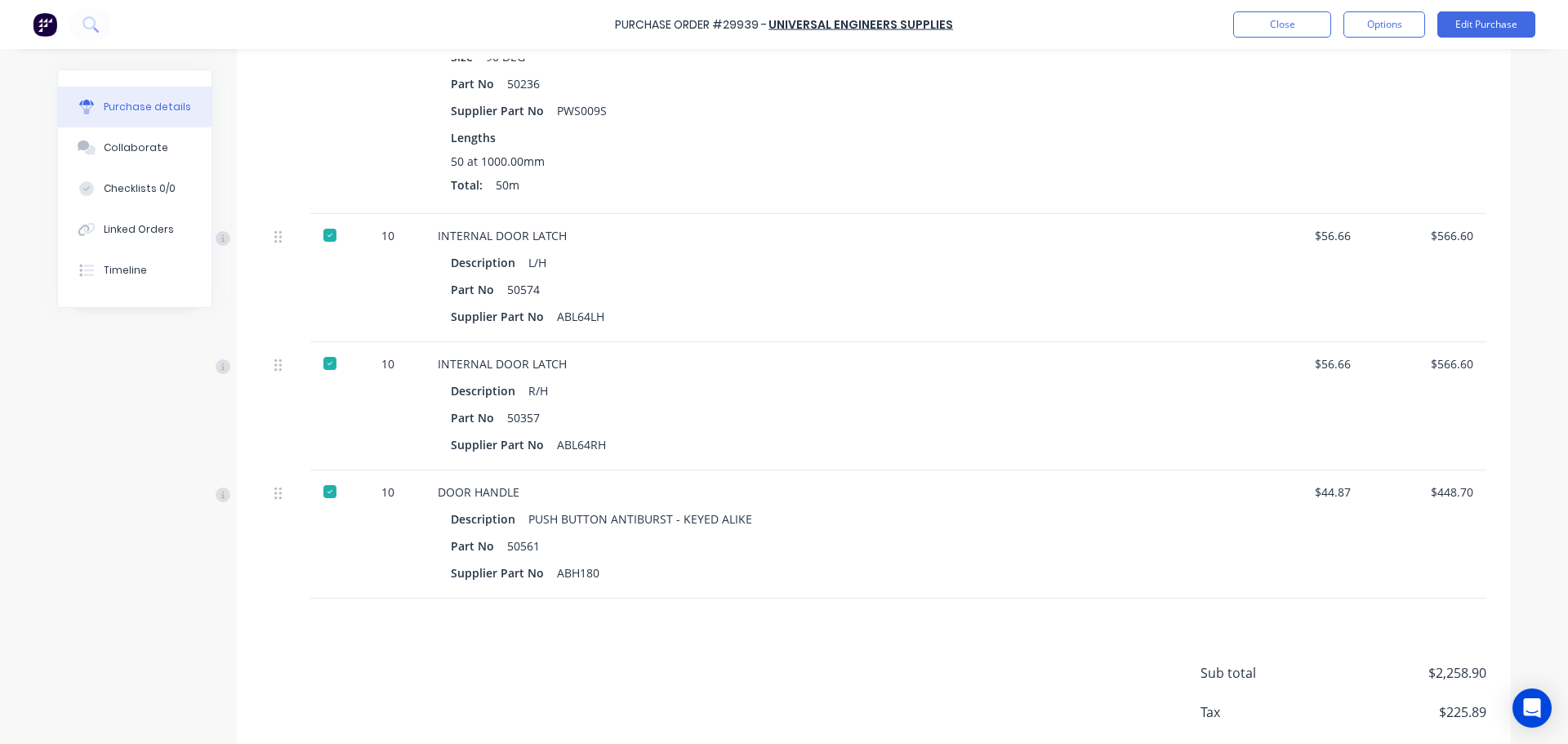
scroll to position [700, 0]
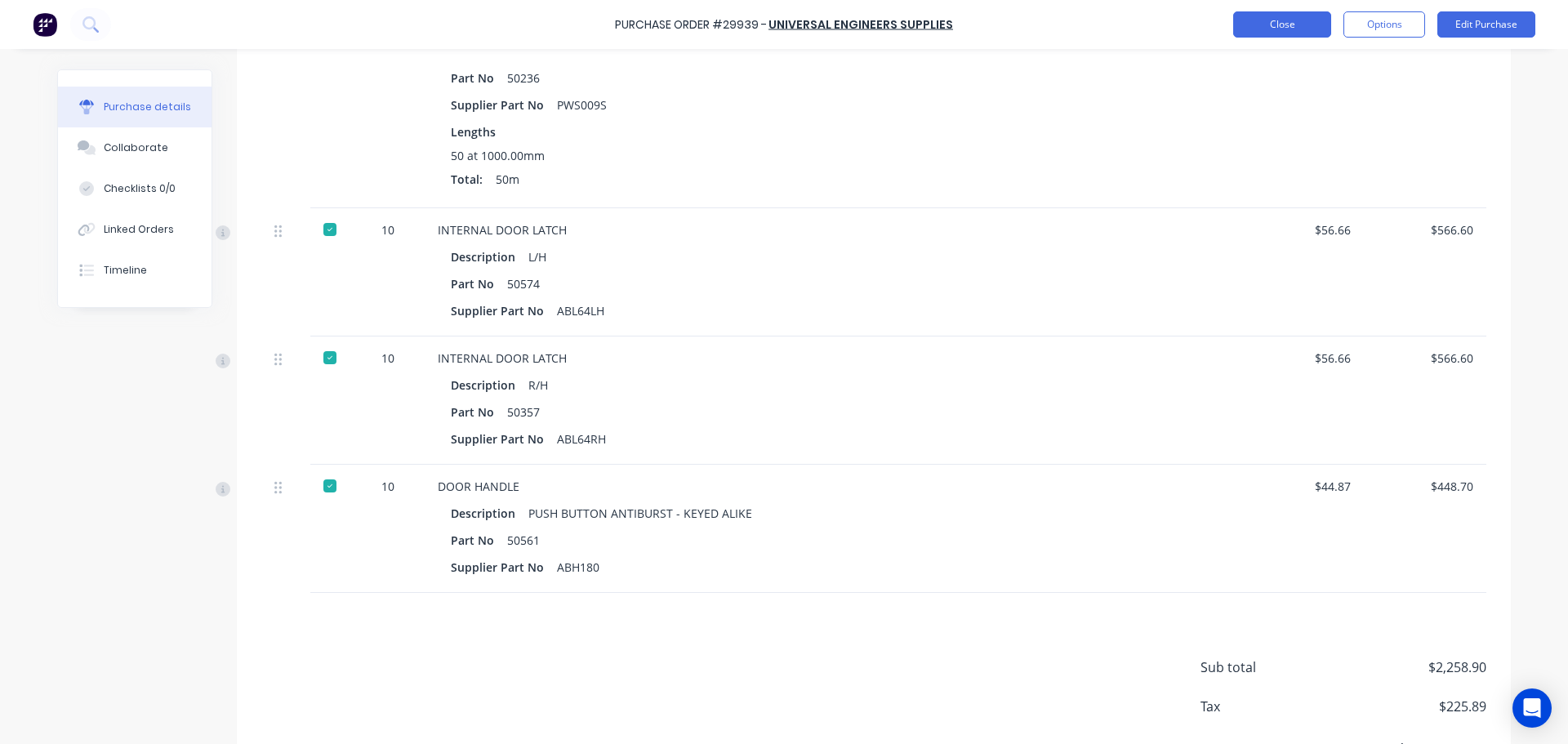
click at [1267, 21] on button "Close" at bounding box center [1282, 24] width 98 height 26
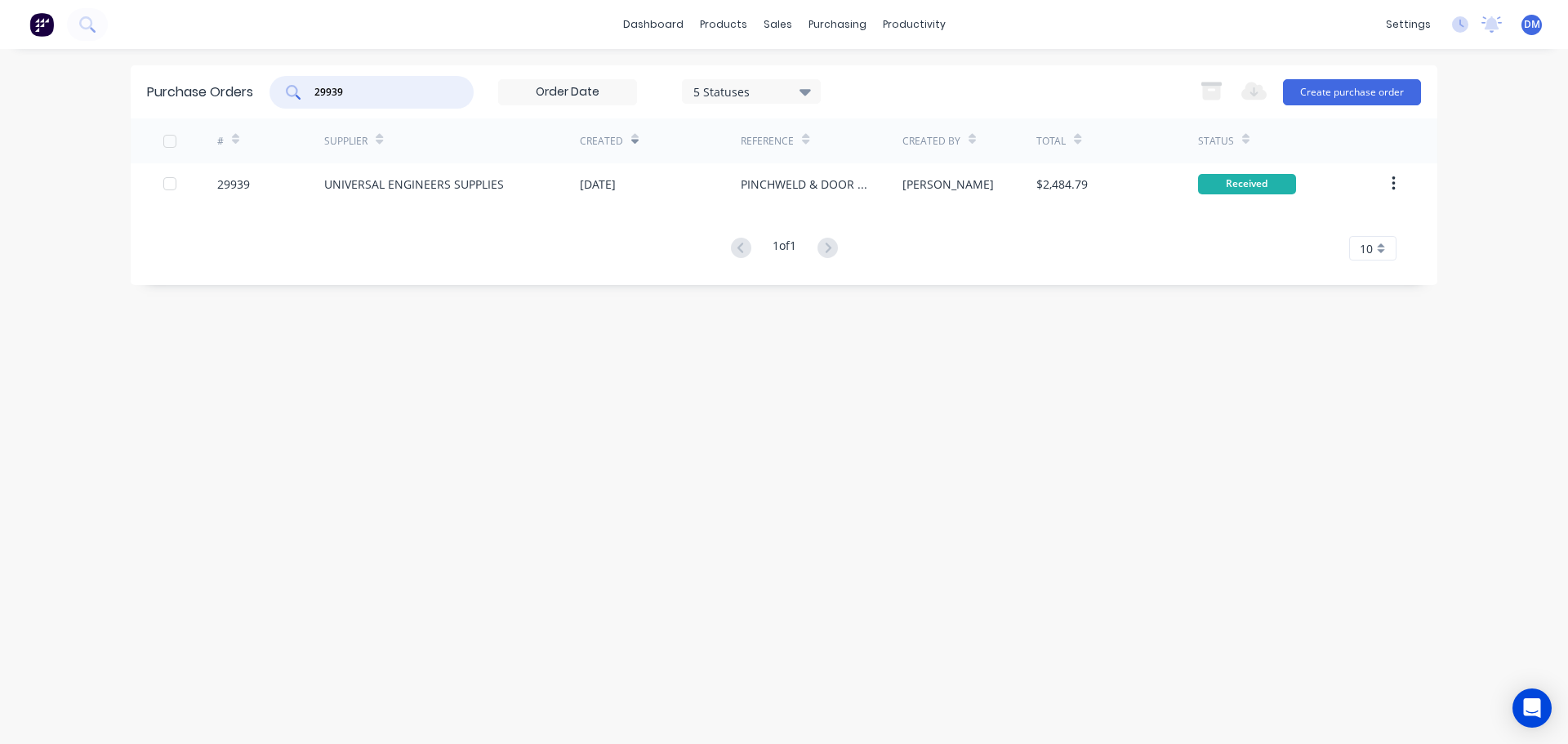
drag, startPoint x: 343, startPoint y: 92, endPoint x: 21, endPoint y: 85, distance: 322.1
click at [25, 83] on div "dashboard products sales purchasing productivity dashboard products Product Cat…" at bounding box center [784, 372] width 1568 height 744
type input "29942"
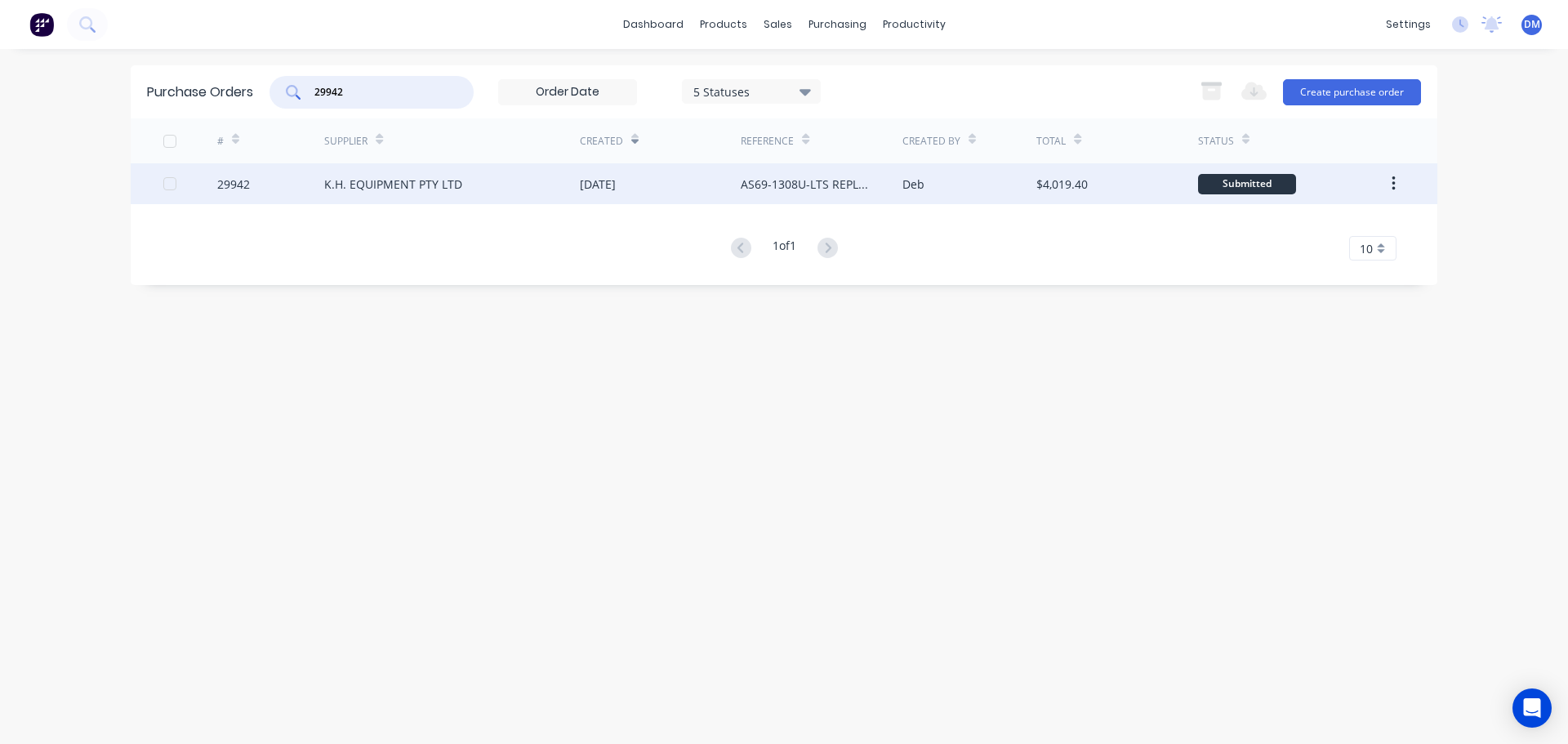
click at [616, 185] on div "[DATE]" at bounding box center [598, 184] width 36 height 17
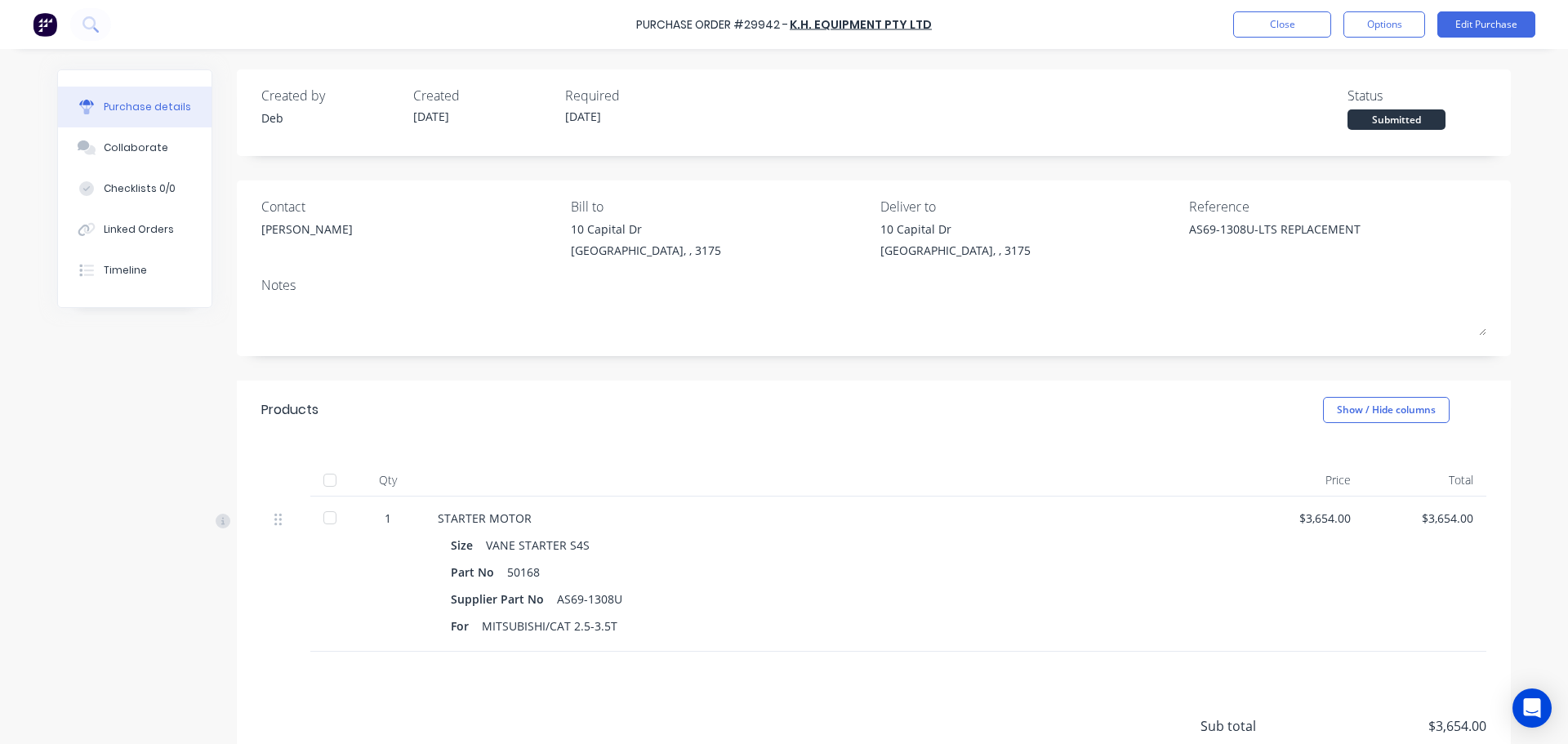
click at [321, 478] on div at bounding box center [330, 480] width 33 height 33
type textarea "x"
click at [1292, 25] on button "Close" at bounding box center [1282, 24] width 98 height 26
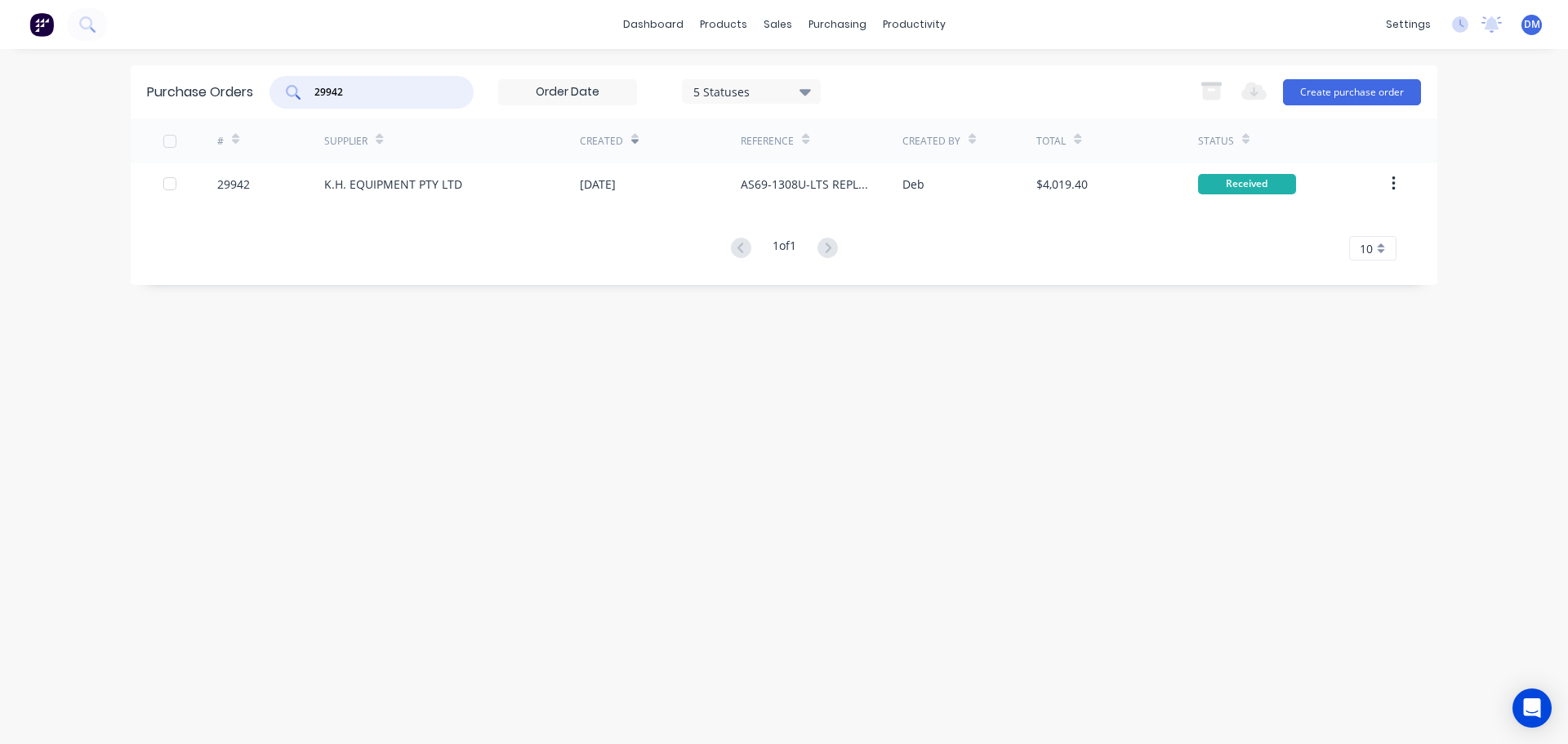
drag, startPoint x: 313, startPoint y: 77, endPoint x: 145, endPoint y: 78, distance: 168.0
click at [151, 77] on div "Purchase Orders 29942 5 Statuses 5 Statuses Export to Excel (XLSX) Create purch…" at bounding box center [784, 92] width 1307 height 53
type input "29940"
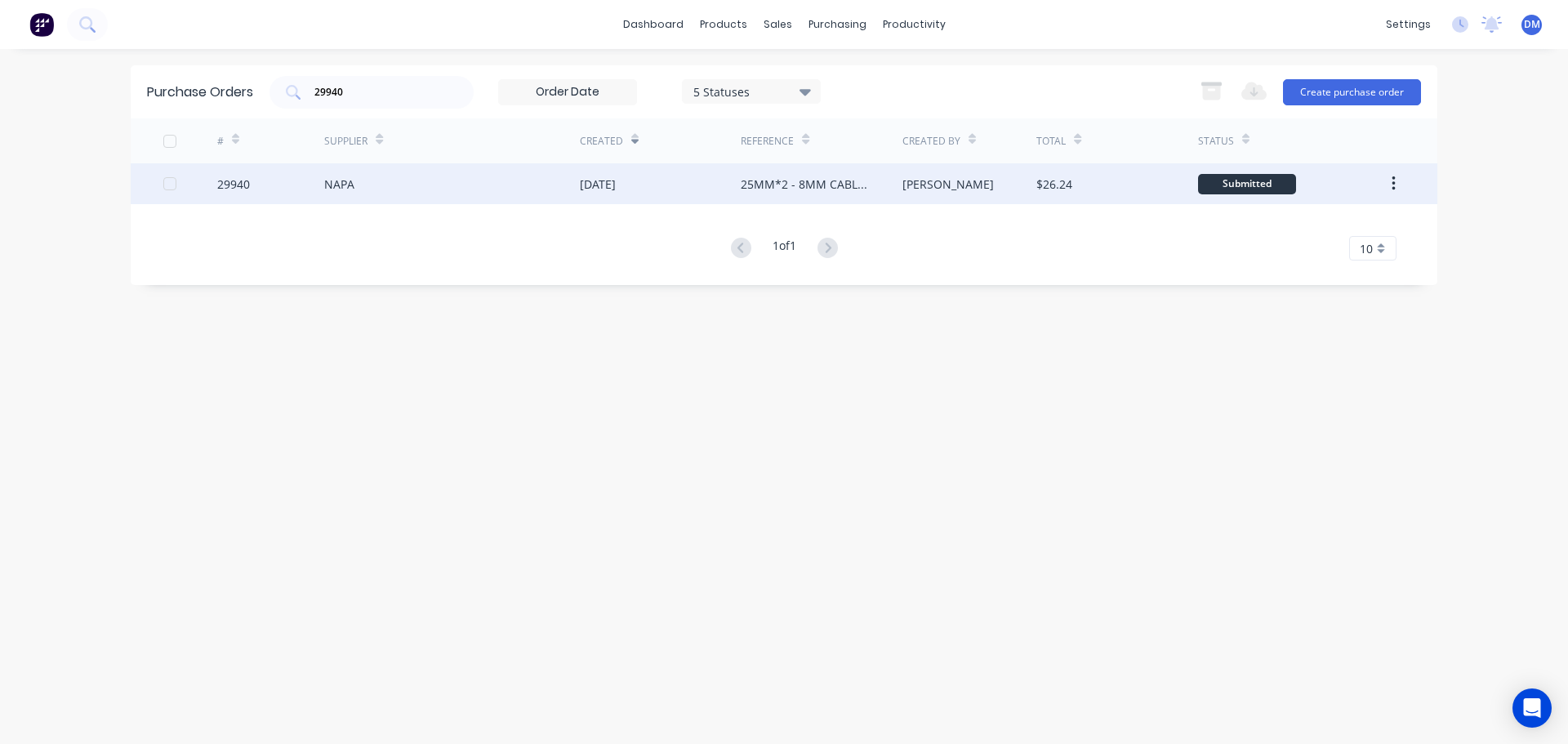
click at [616, 185] on div "[DATE]" at bounding box center [598, 184] width 36 height 17
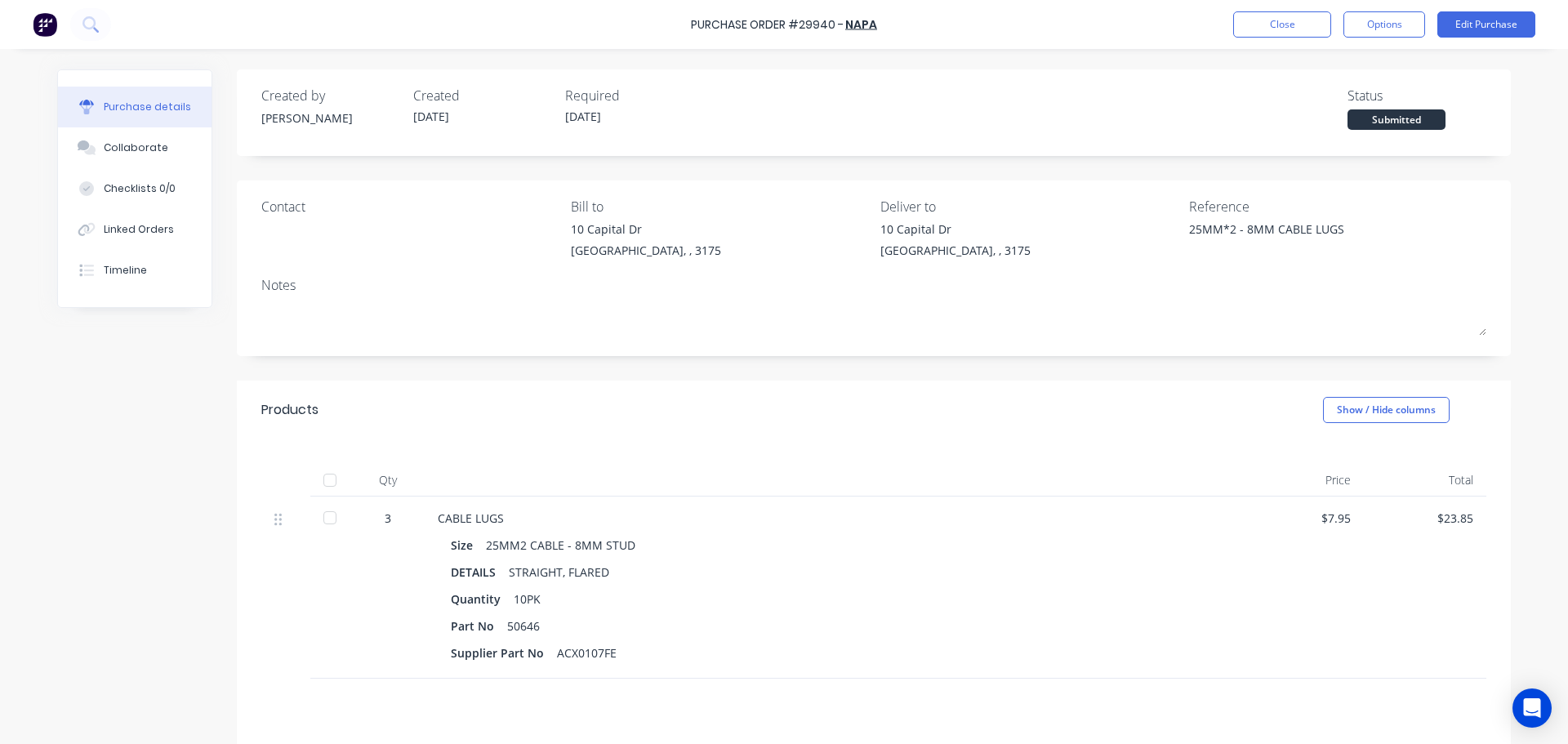
click at [322, 484] on div at bounding box center [330, 480] width 33 height 33
type textarea "x"
click at [1278, 25] on button "Close" at bounding box center [1282, 24] width 98 height 26
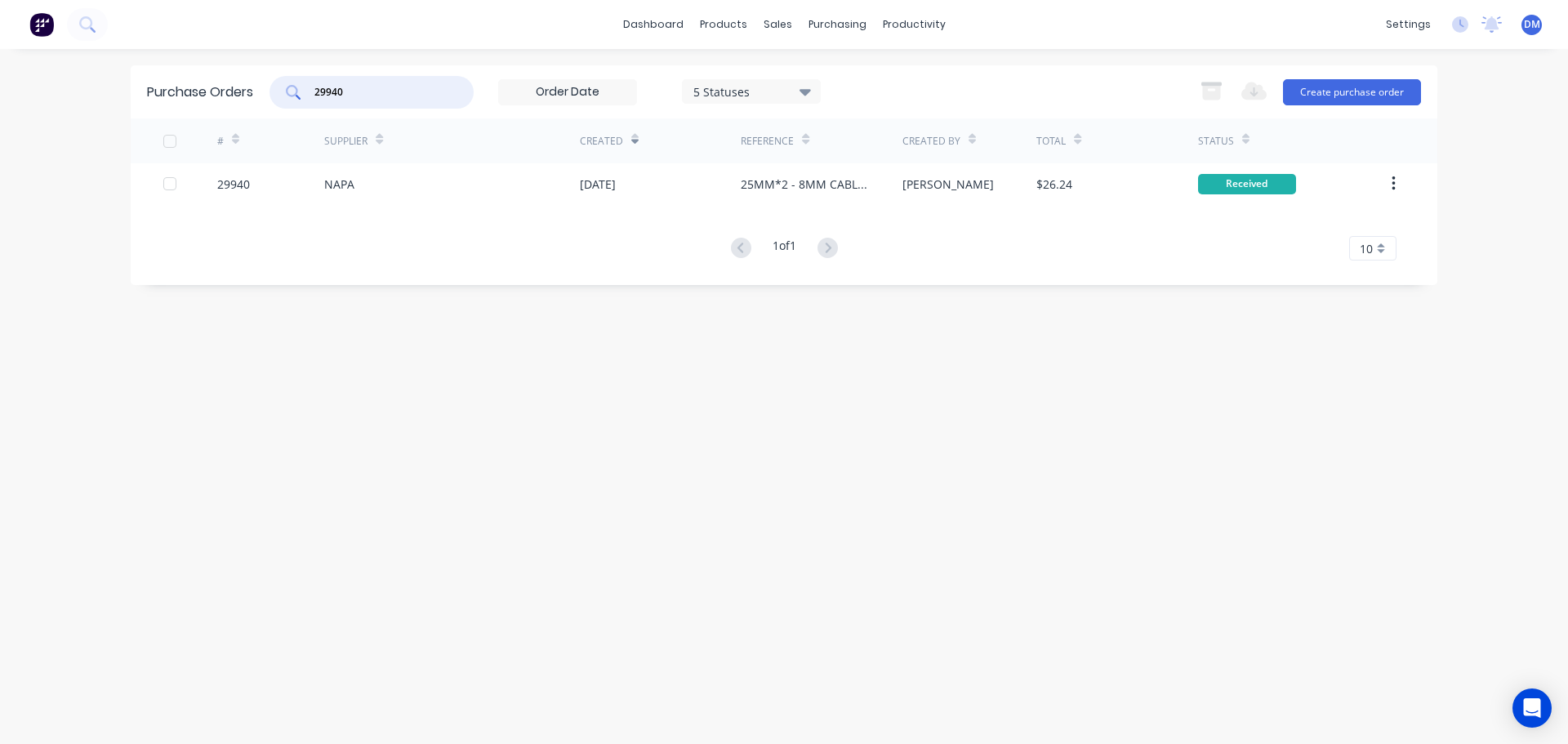
drag, startPoint x: 360, startPoint y: 89, endPoint x: 193, endPoint y: 64, distance: 168.9
click at [207, 64] on div "dashboard products sales purchasing productivity dashboard products Product Cat…" at bounding box center [784, 372] width 1568 height 744
type input "29939"
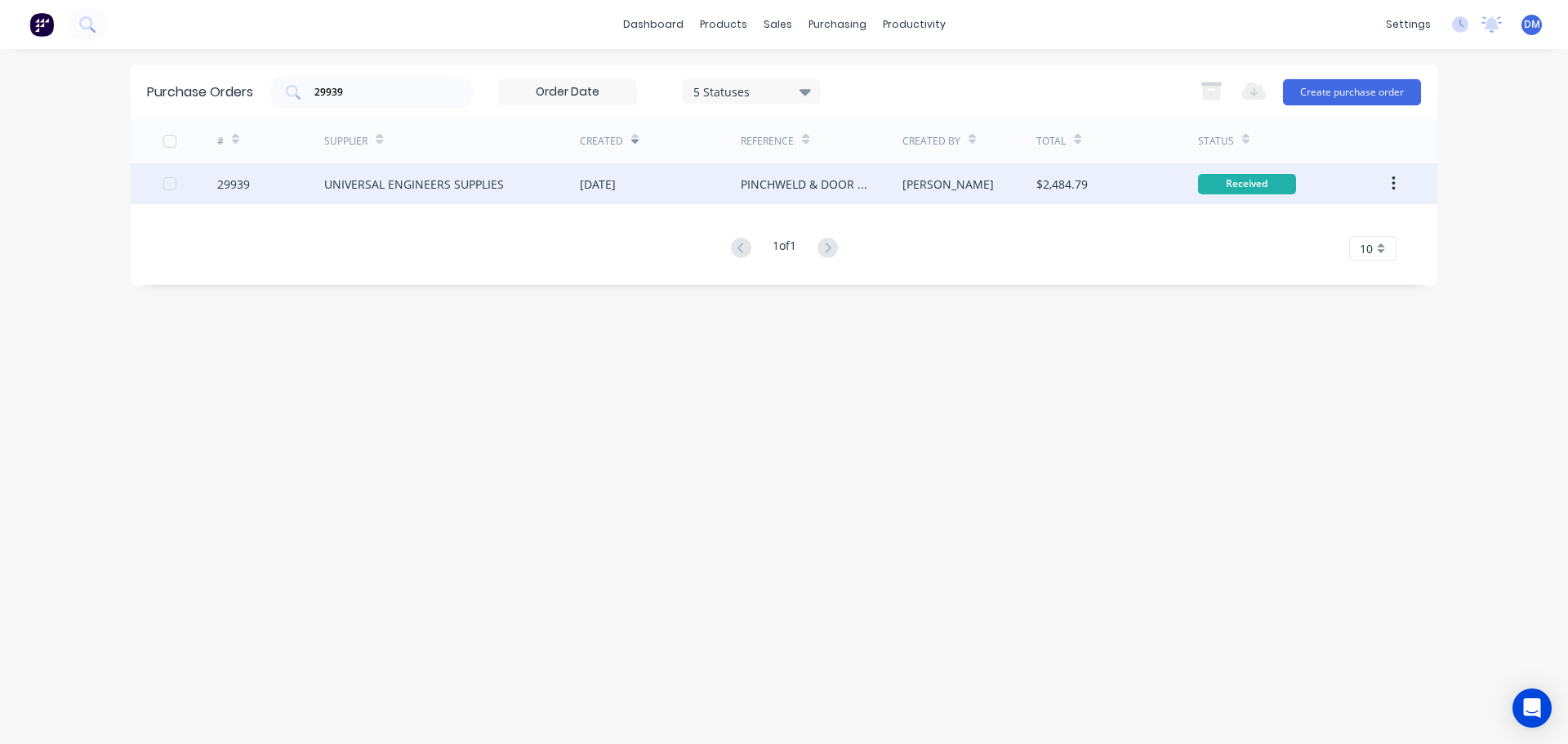
click at [616, 187] on div "[DATE]" at bounding box center [598, 184] width 36 height 17
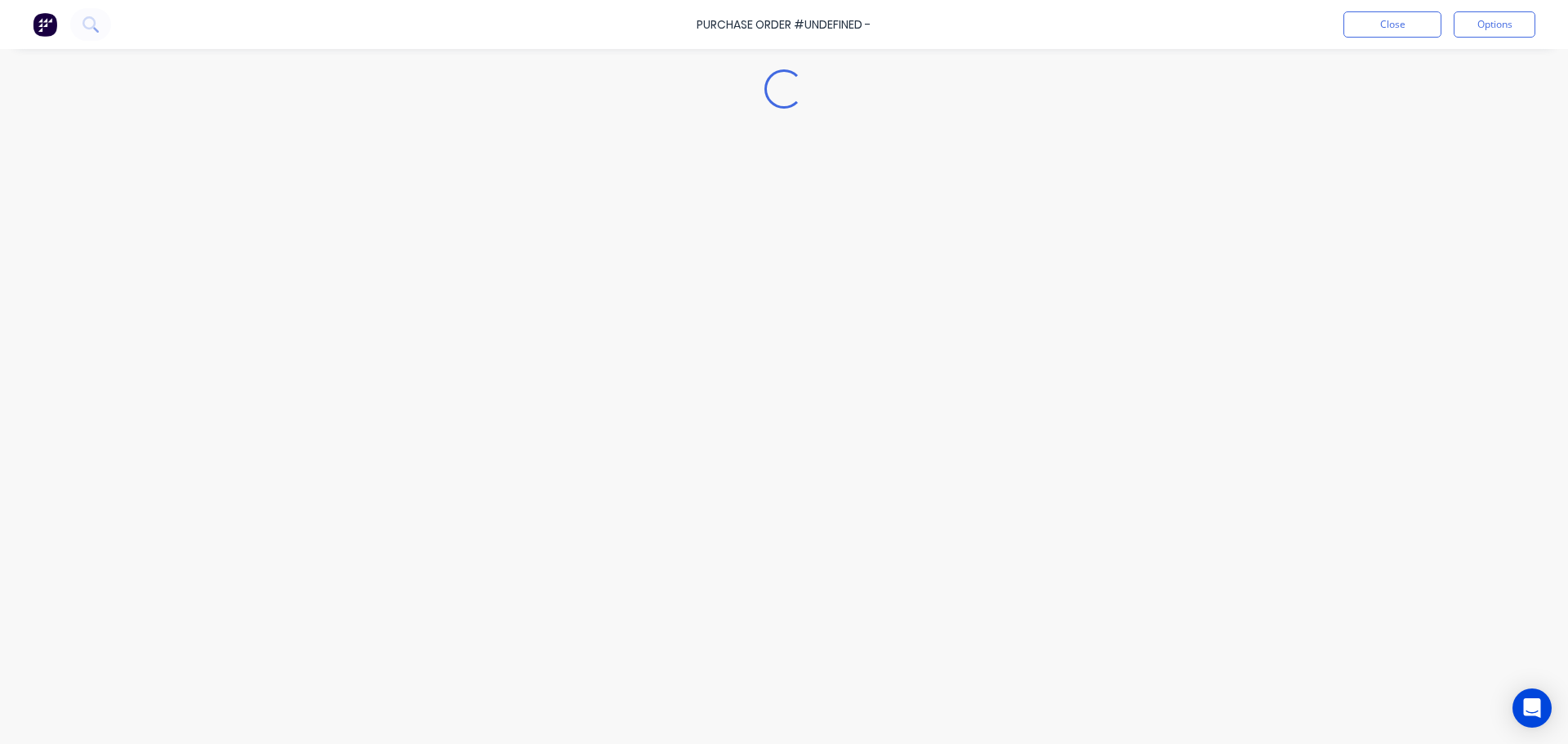
type textarea "x"
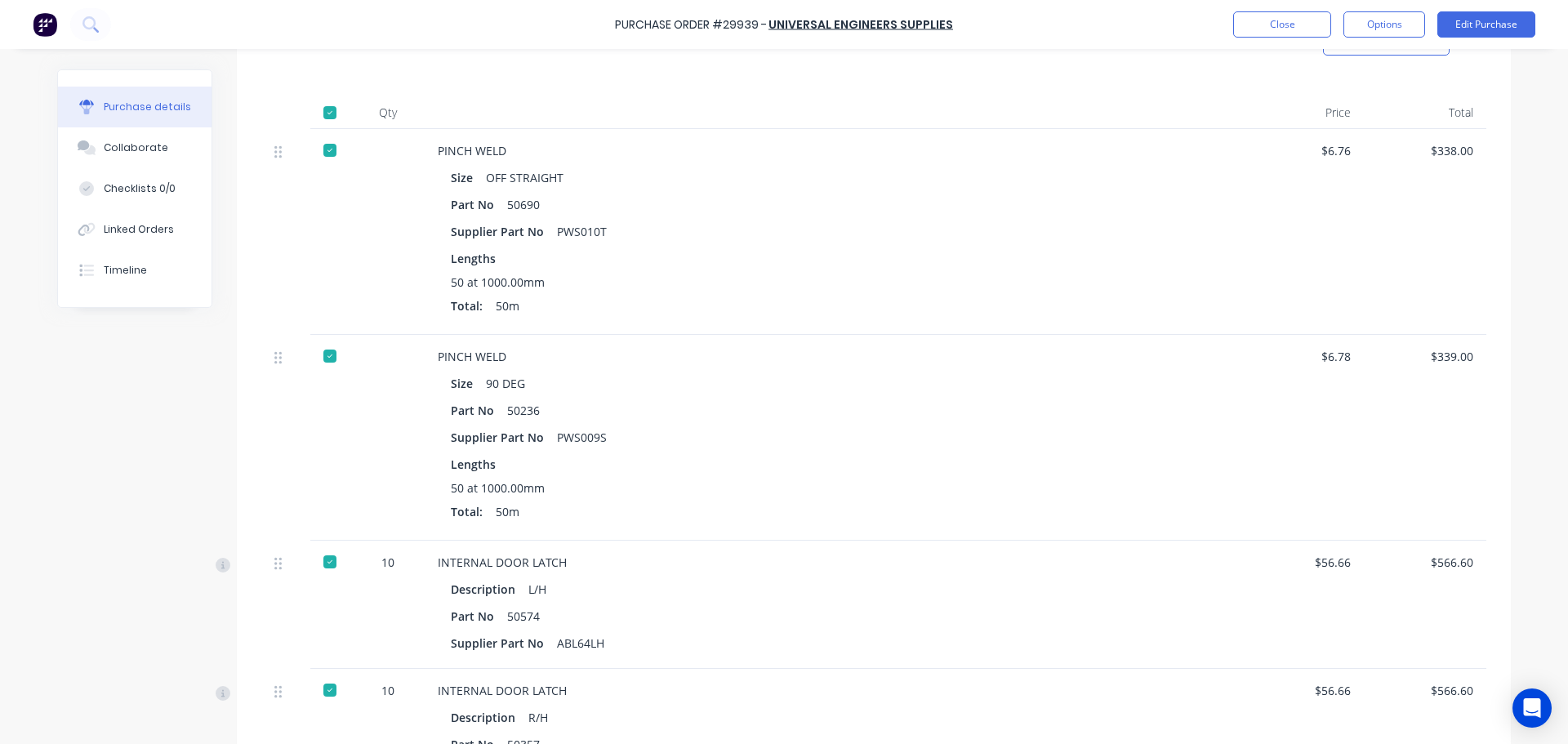
scroll to position [81, 0]
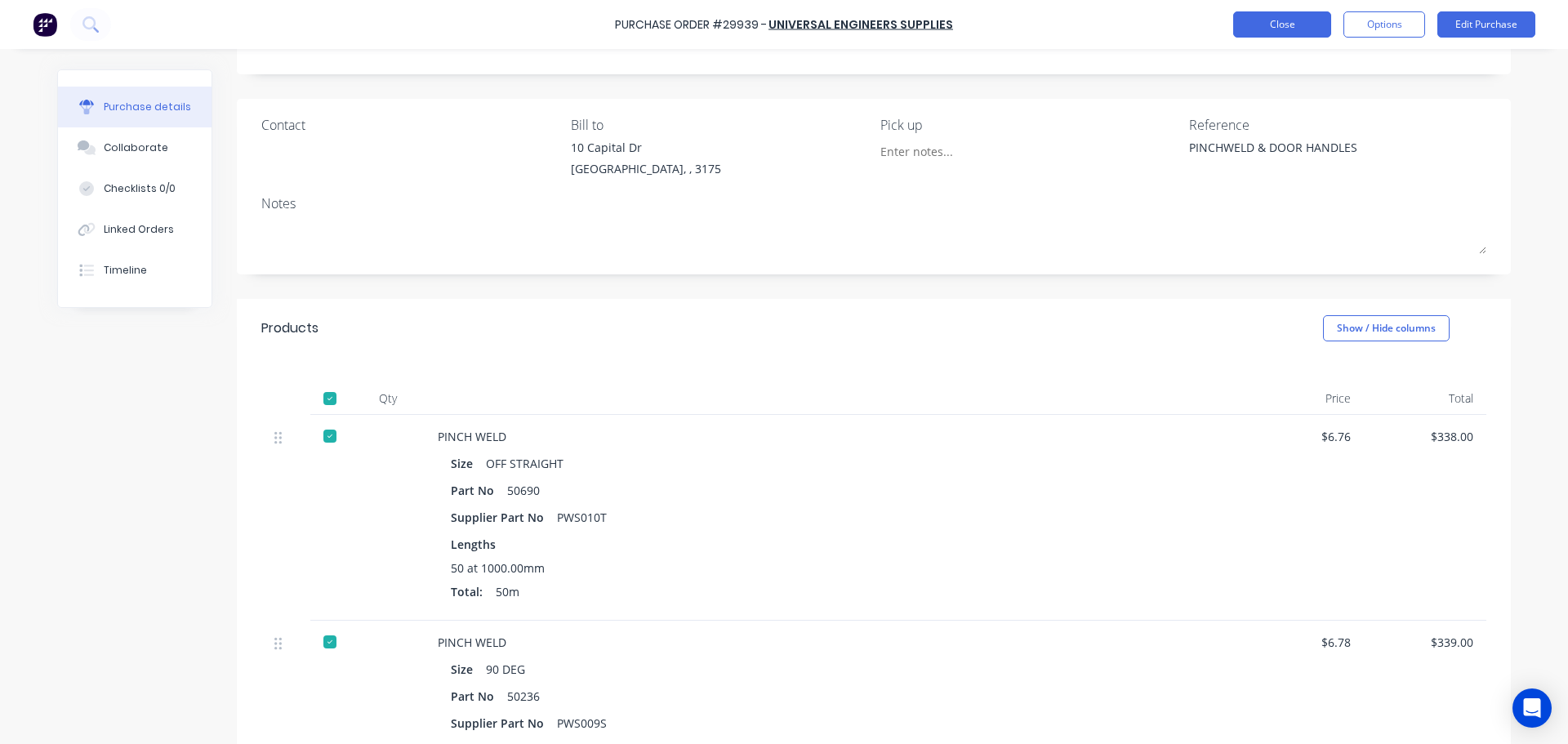
click at [1249, 22] on button "Close" at bounding box center [1282, 24] width 98 height 26
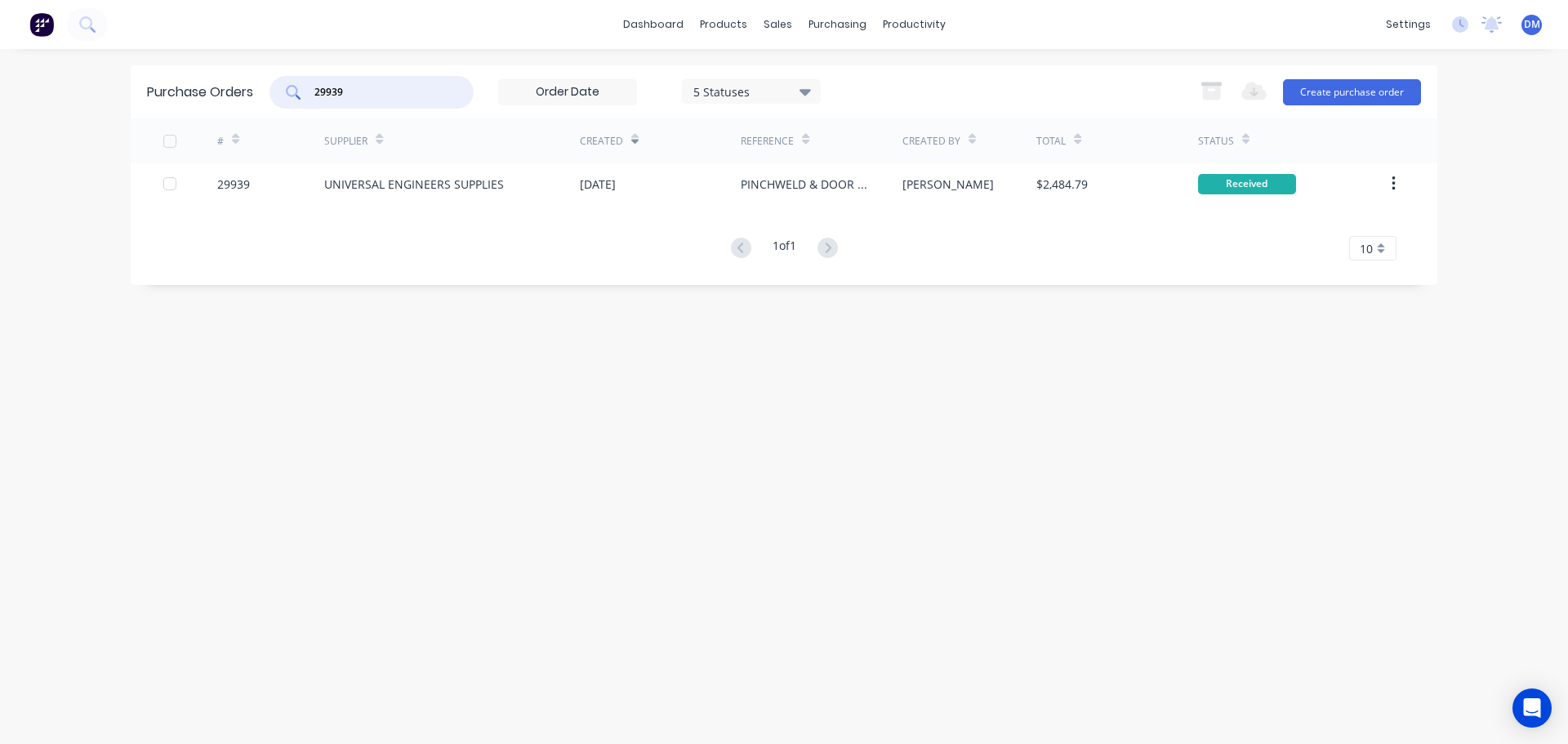
drag, startPoint x: 287, startPoint y: 76, endPoint x: 178, endPoint y: 76, distance: 109.0
click at [193, 61] on div "dashboard products sales purchasing productivity dashboard products Product Cat…" at bounding box center [784, 372] width 1568 height 744
type input "29888"
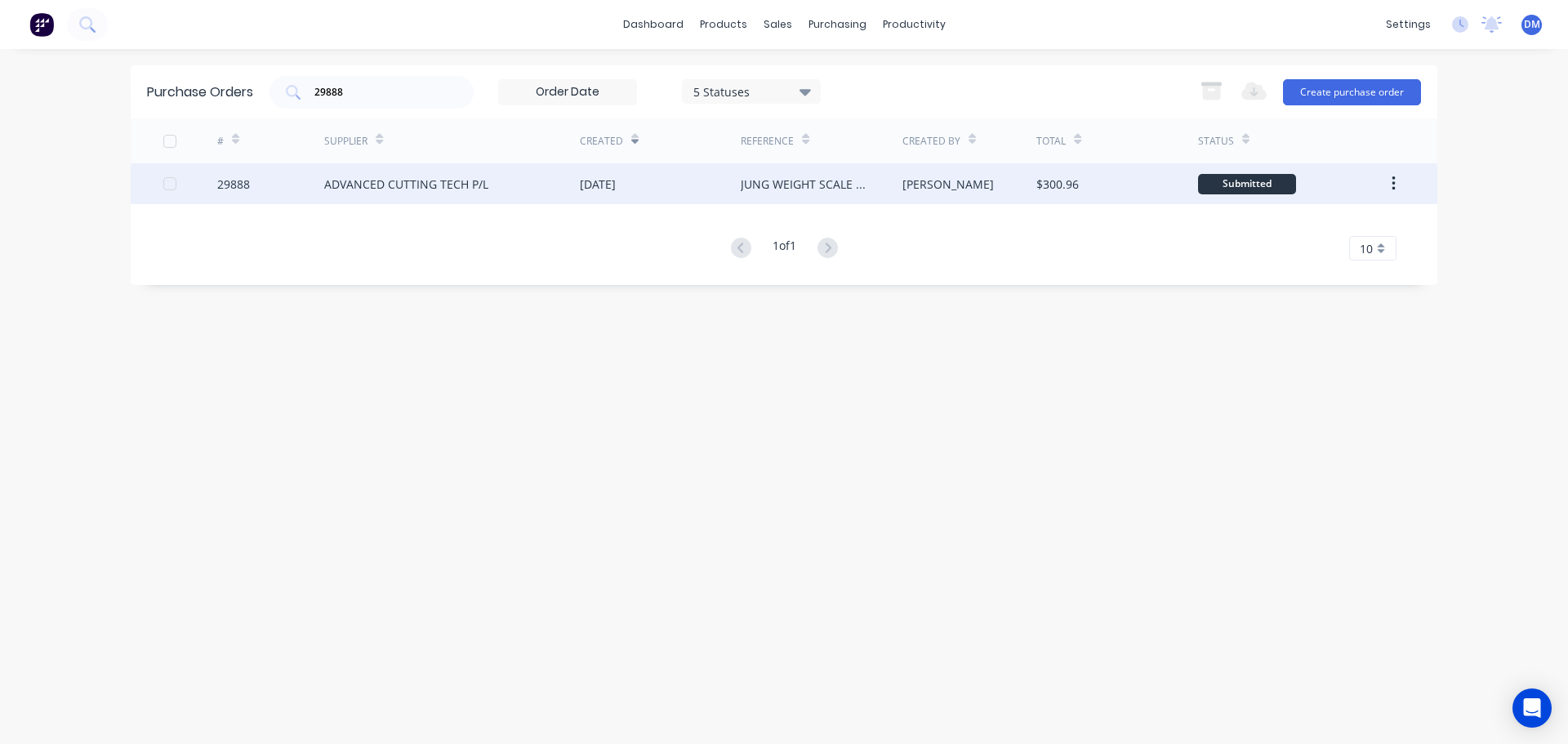
click at [613, 183] on div "[DATE]" at bounding box center [598, 184] width 36 height 17
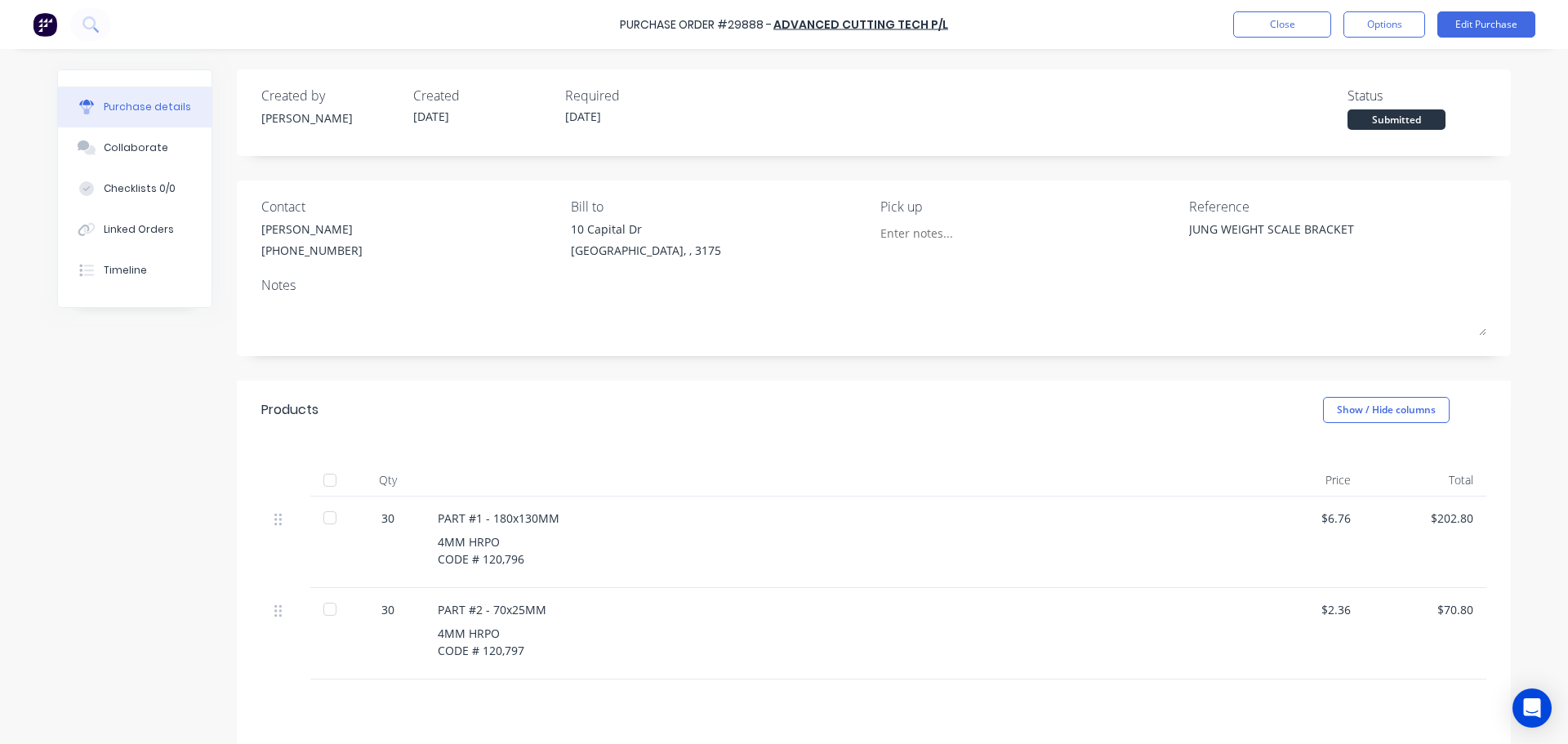
click at [316, 484] on div at bounding box center [330, 480] width 33 height 33
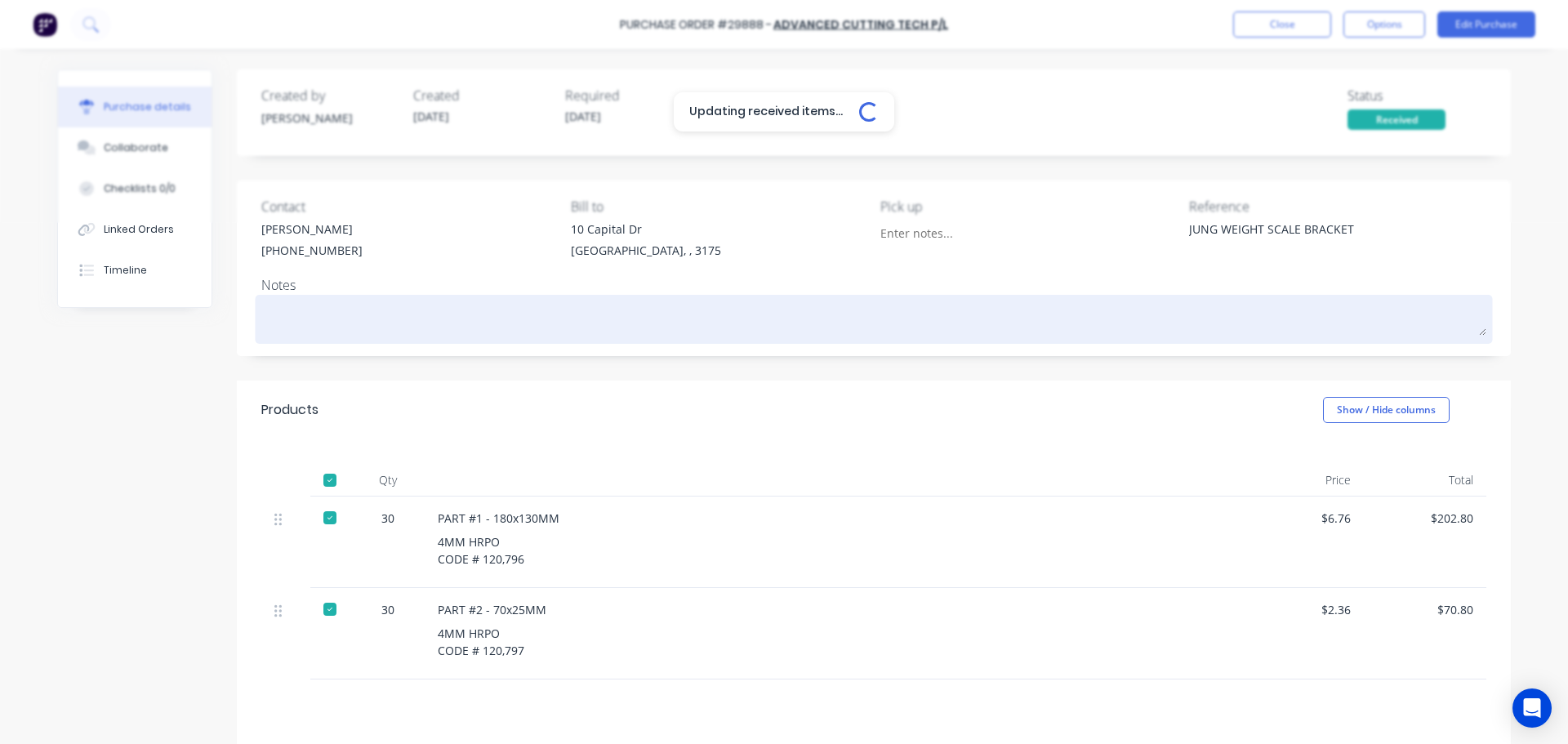
type textarea "x"
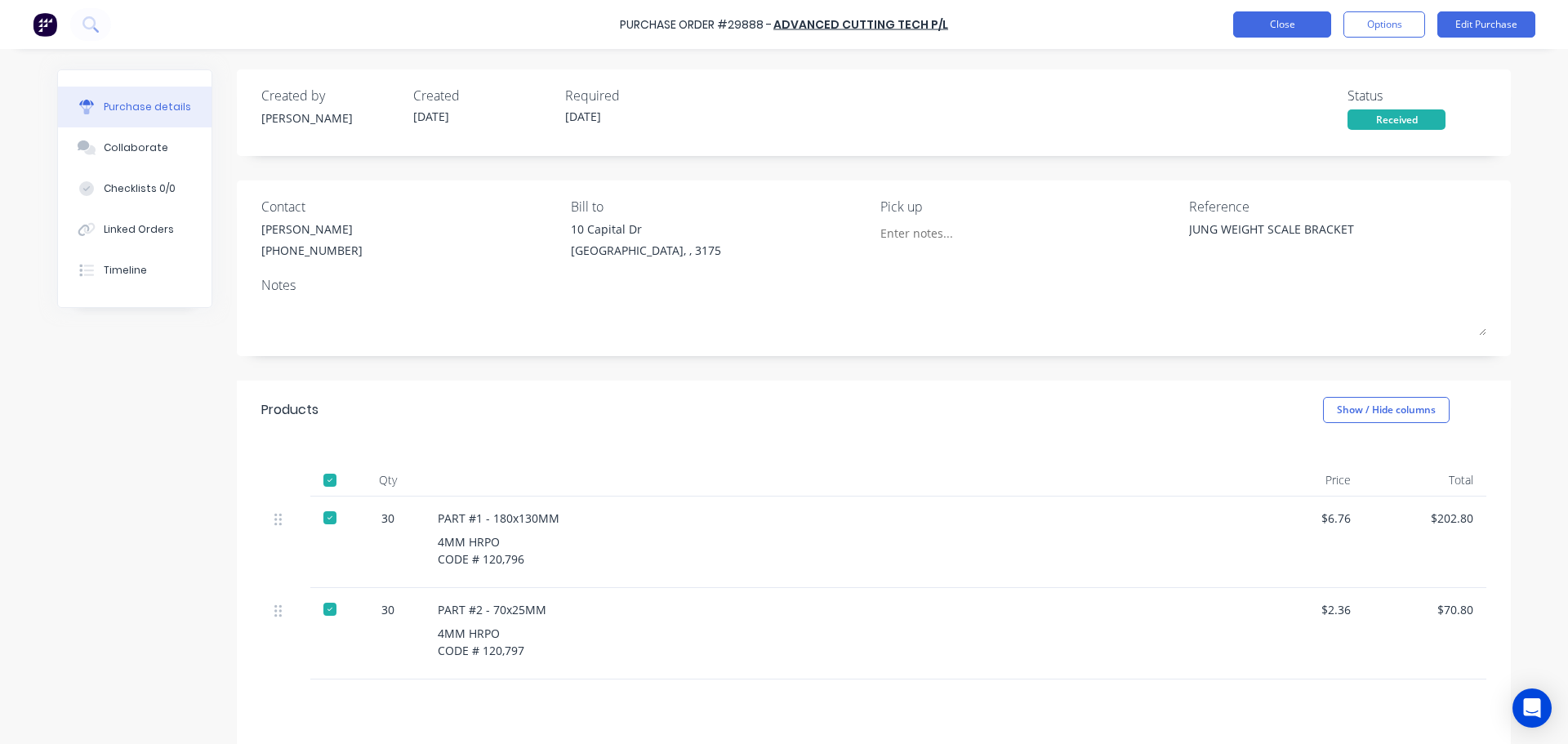
click at [1269, 30] on button "Close" at bounding box center [1282, 24] width 98 height 26
